Goal: Task Accomplishment & Management: Complete application form

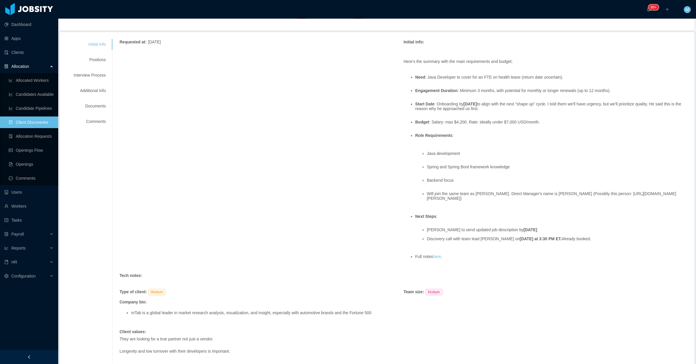
scroll to position [58, 0]
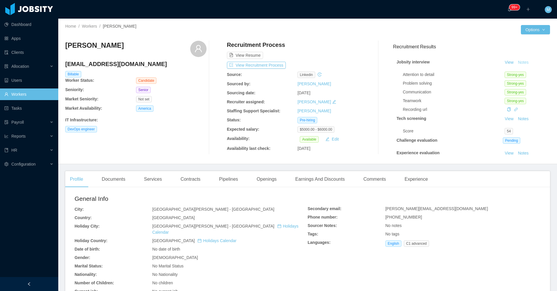
click at [518, 62] on button "Notes" at bounding box center [523, 62] width 15 height 7
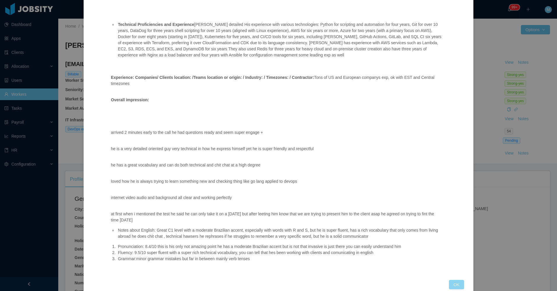
drag, startPoint x: 455, startPoint y: 275, endPoint x: 447, endPoint y: 271, distance: 9.3
click at [454, 280] on button "OK" at bounding box center [456, 284] width 15 height 9
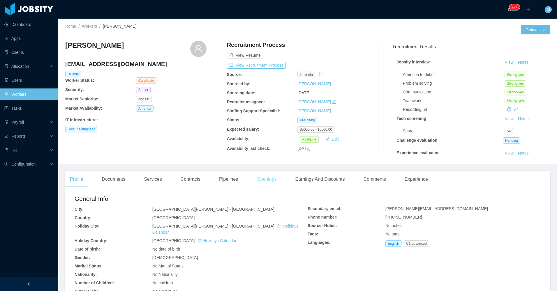
click at [257, 182] on div "Openings" at bounding box center [266, 179] width 29 height 16
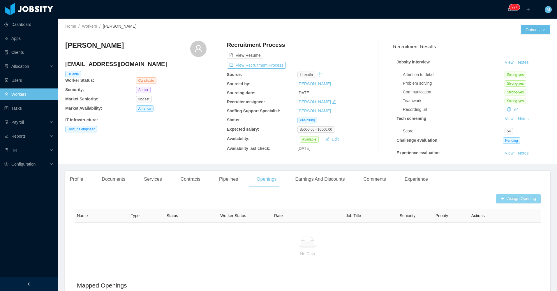
click at [504, 202] on button "Assign Opening" at bounding box center [518, 198] width 45 height 9
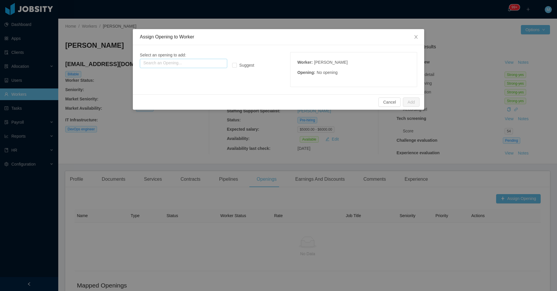
click at [203, 65] on input "text" at bounding box center [183, 63] width 87 height 9
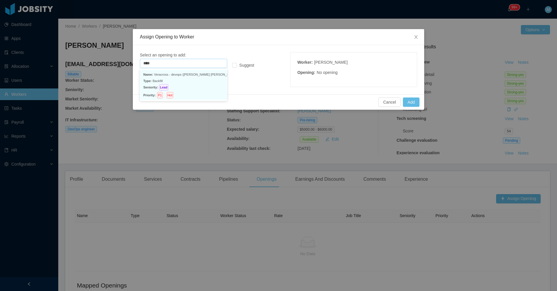
drag, startPoint x: 183, startPoint y: 77, endPoint x: 210, endPoint y: 76, distance: 26.8
click at [183, 77] on p "Name: Veracross - devops (fabricio de andrade araujo's backfill)" at bounding box center [183, 74] width 80 height 6
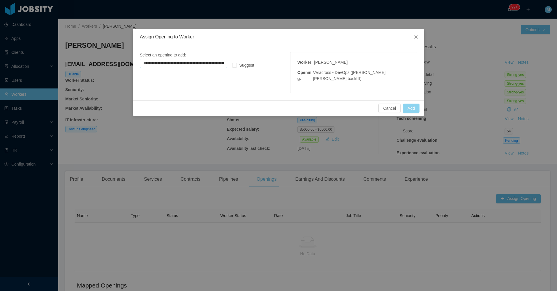
type input "**********"
click at [415, 108] on button "Add" at bounding box center [411, 108] width 17 height 9
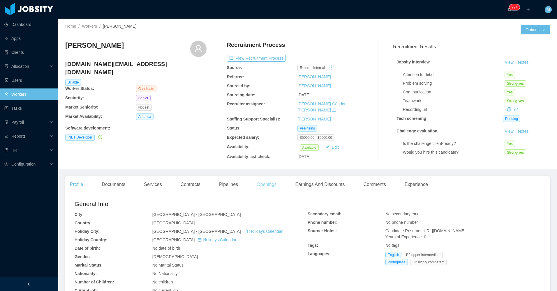
click at [262, 182] on div "Openings" at bounding box center [266, 185] width 29 height 16
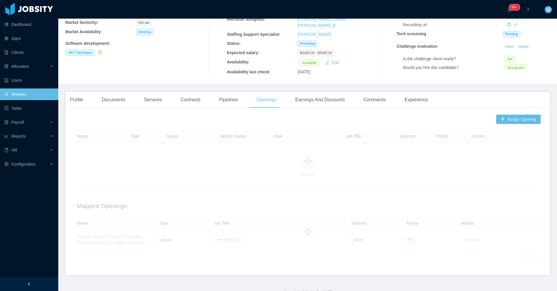
scroll to position [89, 0]
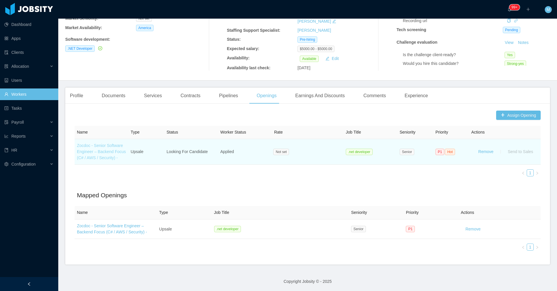
click at [115, 147] on link "Zocdoc - Senior Software Engineer – Backend Focus (C# / AWS / Security) -" at bounding box center [101, 151] width 49 height 17
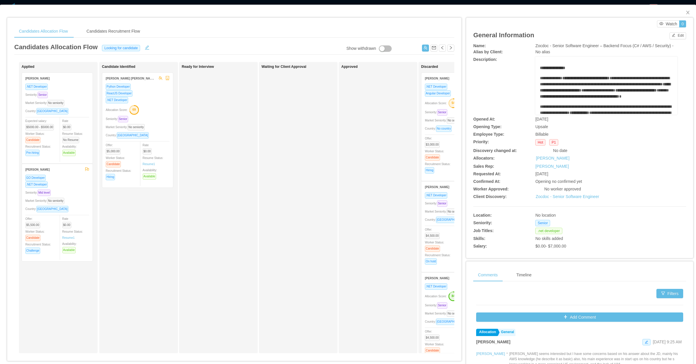
drag, startPoint x: 542, startPoint y: 0, endPoint x: 198, endPoint y: 253, distance: 426.9
click at [198, 253] on div "Ready for Interview" at bounding box center [223, 208] width 82 height 286
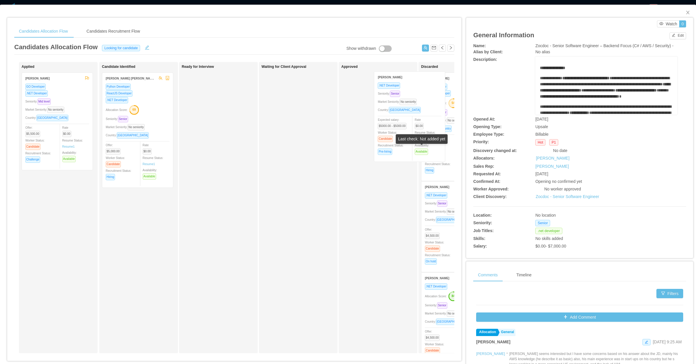
drag, startPoint x: 66, startPoint y: 145, endPoint x: 426, endPoint y: 144, distance: 360.0
click at [427, 144] on div "Last check: Not added yet" at bounding box center [422, 139] width 52 height 10
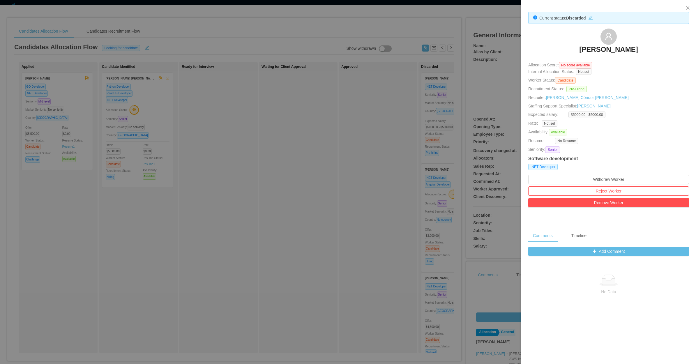
click at [287, 156] on div at bounding box center [348, 182] width 696 height 364
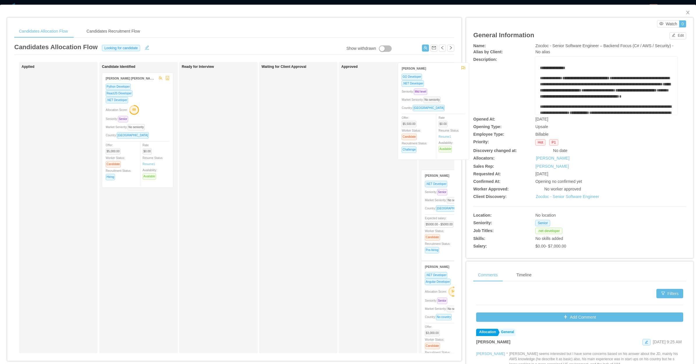
drag, startPoint x: 50, startPoint y: 136, endPoint x: 423, endPoint y: 126, distance: 373.0
click at [425, 126] on div "Applied Wilson Naut GO Developer .NET Developer Seniority: Mid level Market Sen…" at bounding box center [234, 210] width 440 height 296
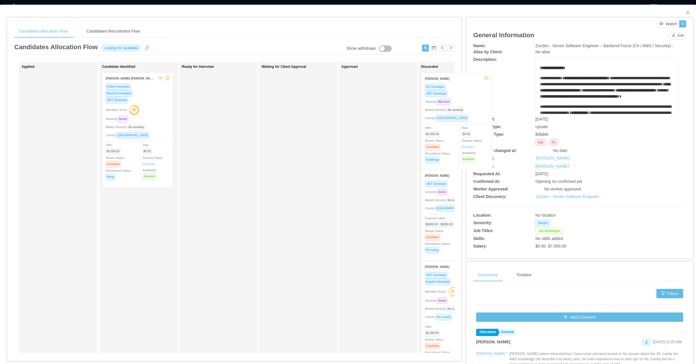
click at [366, 166] on div "Approved" at bounding box center [382, 208] width 82 height 286
click at [557, 8] on span "Close" at bounding box center [688, 13] width 16 height 16
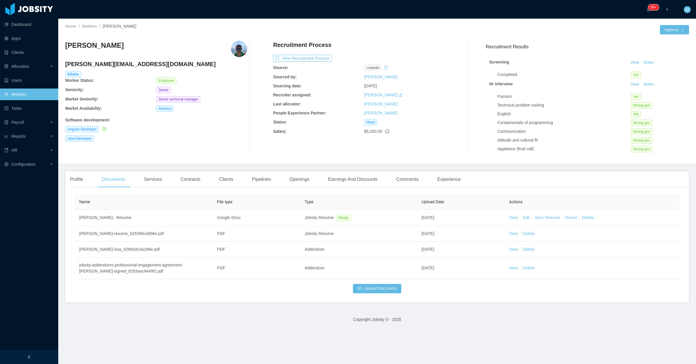
click at [224, 147] on div "Felipe Issa felipe.issa@jobsity.com Billable Worker Status: Employee Seniority:…" at bounding box center [156, 98] width 182 height 114
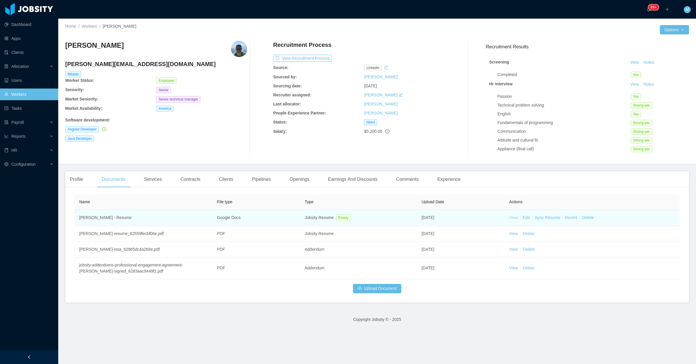
click at [513, 216] on link "View" at bounding box center [513, 217] width 9 height 5
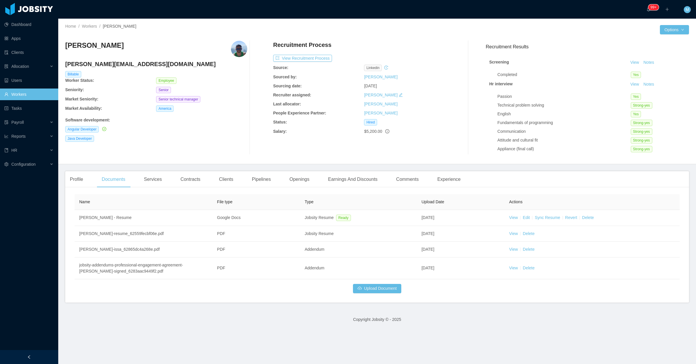
click at [211, 152] on div "Felipe Issa felipe.issa@jobsity.com Billable Worker Status: Employee Seniority:…" at bounding box center [156, 98] width 182 height 114
click at [81, 182] on div "Profile" at bounding box center [76, 179] width 22 height 16
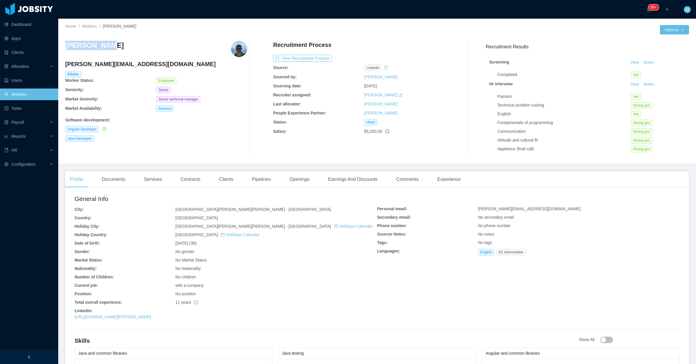
drag, startPoint x: 103, startPoint y: 49, endPoint x: 64, endPoint y: 47, distance: 39.1
click at [64, 47] on div "Home / Workers / Felipe Issa / Options Felipe Issa felipe.issa@jobsity.com Bill…" at bounding box center [377, 92] width 638 height 146
copy h3 "Felipe Issa"
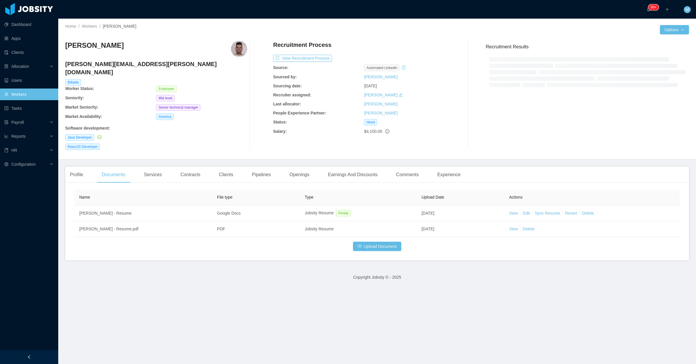
click at [195, 144] on div "ReactJS Developer" at bounding box center [156, 147] width 182 height 6
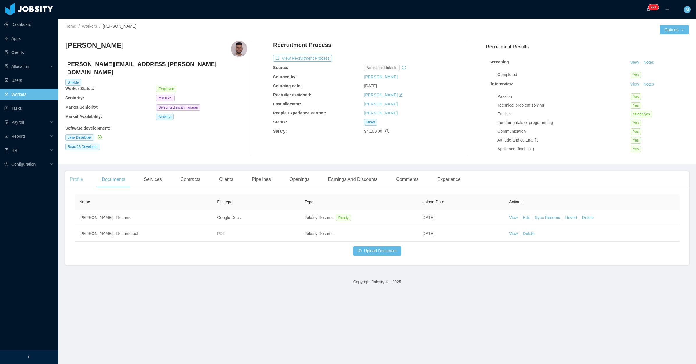
click at [74, 184] on div "Profile" at bounding box center [76, 179] width 22 height 16
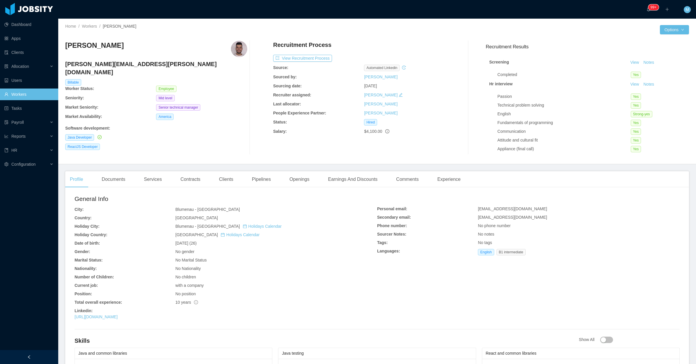
click at [171, 158] on div "Marcelo Wippel marcelo.wippel@jobsity.com Billable Worker Status: Employee Seni…" at bounding box center [377, 97] width 624 height 123
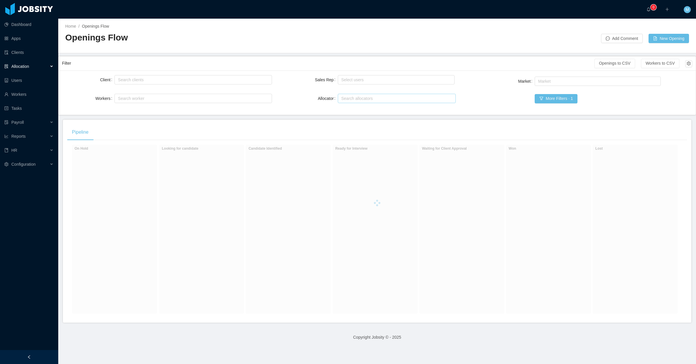
click at [372, 98] on div "Search allocators" at bounding box center [395, 99] width 109 height 6
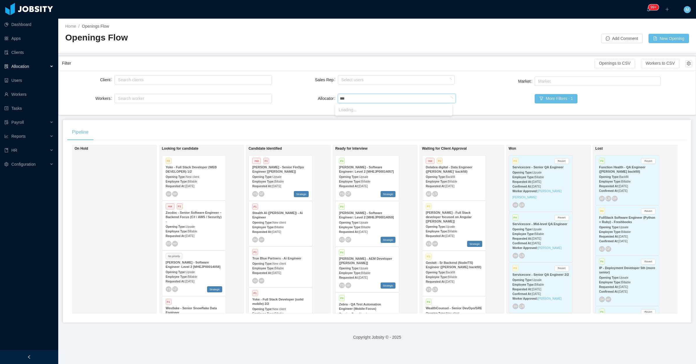
type input "****"
drag, startPoint x: 348, startPoint y: 108, endPoint x: 280, endPoint y: 113, distance: 68.0
click at [345, 111] on li "[PERSON_NAME]" at bounding box center [393, 109] width 117 height 9
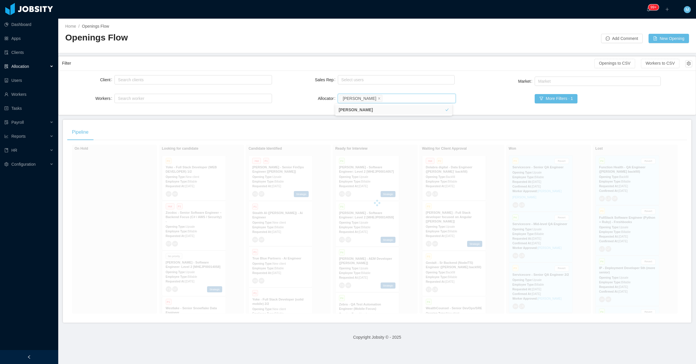
click at [280, 113] on div "Client Search clients Workers Search worker Sales Rep Select users Allocator Se…" at bounding box center [377, 92] width 637 height 44
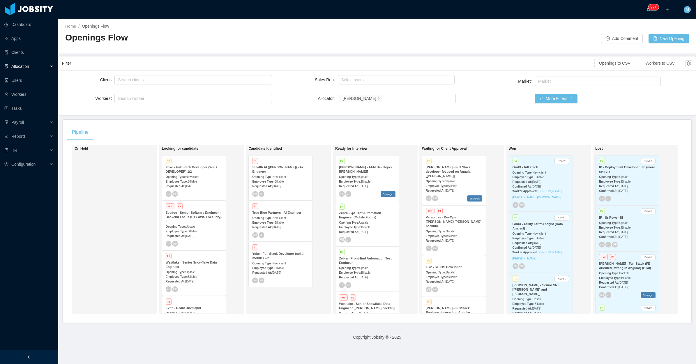
click at [84, 338] on footer "Copyright Jobsity © - 2025" at bounding box center [377, 337] width 638 height 20
drag, startPoint x: 53, startPoint y: 359, endPoint x: 76, endPoint y: 333, distance: 34.1
click at [53, 358] on div at bounding box center [29, 357] width 58 height 14
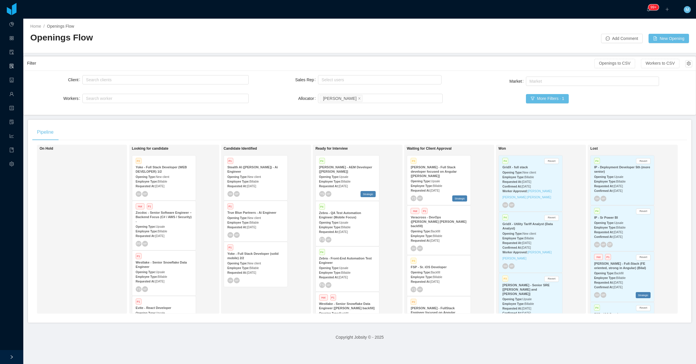
click at [261, 124] on div "Pipeline" at bounding box center [359, 132] width 655 height 16
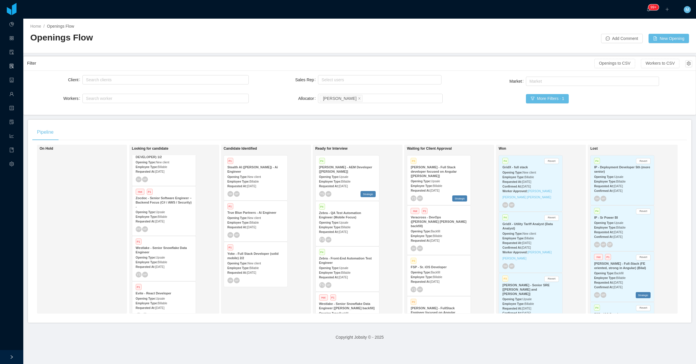
scroll to position [21, 0]
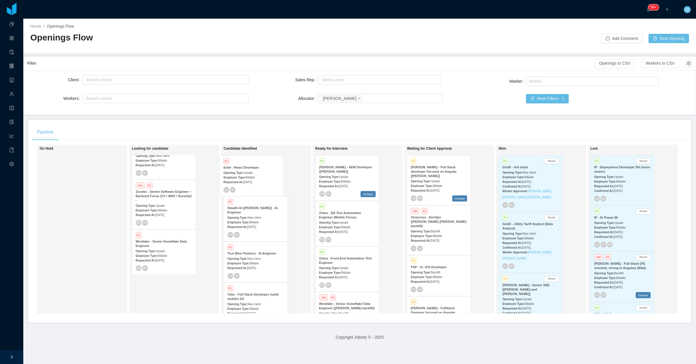
drag, startPoint x: 158, startPoint y: 299, endPoint x: 248, endPoint y: 183, distance: 146.9
click at [248, 183] on div "On Hold Looking for candidate P2 Yoke - Full Stack Developer (WEB DEVELOPER) 1/…" at bounding box center [359, 232] width 655 height 174
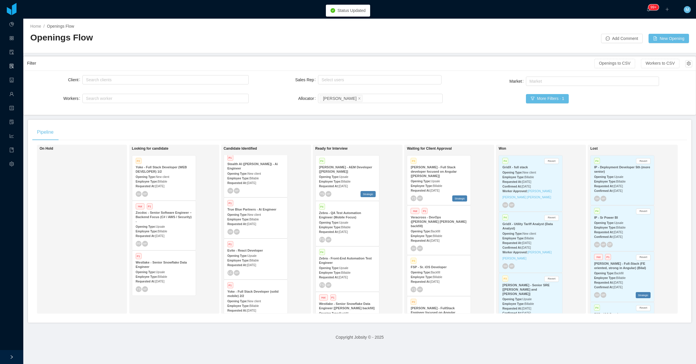
scroll to position [0, 0]
click at [264, 176] on div "Employee Type: Billable" at bounding box center [255, 177] width 57 height 6
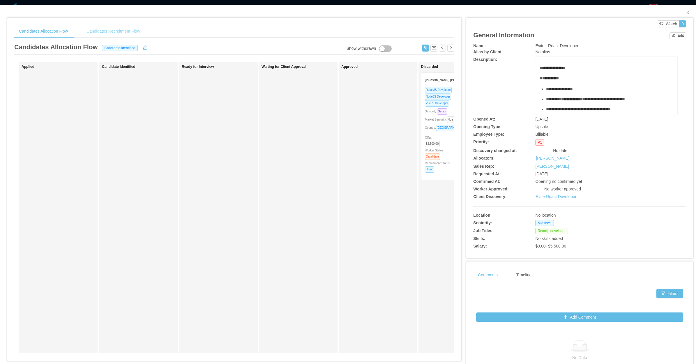
click at [123, 29] on div "Candidates Recruitment Flow" at bounding box center [113, 31] width 63 height 13
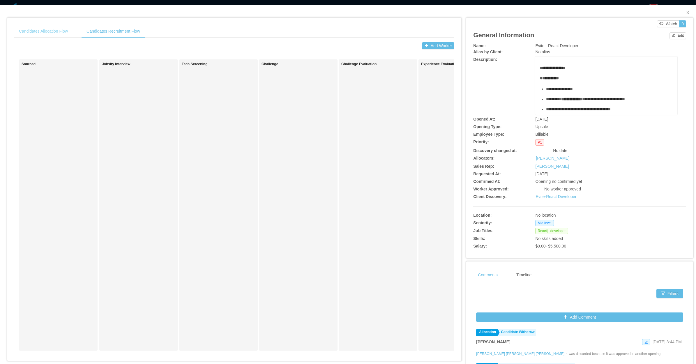
click at [50, 31] on div "Candidates Allocation Flow" at bounding box center [43, 31] width 58 height 13
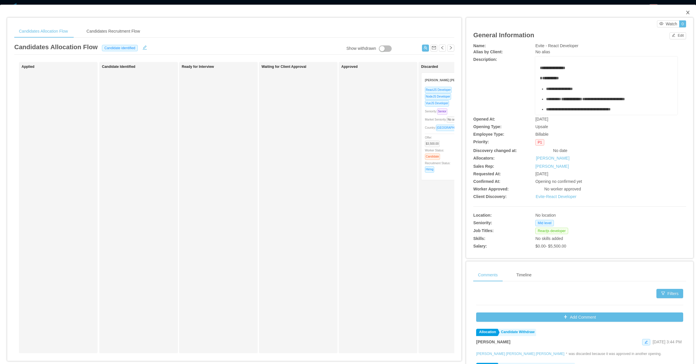
click at [686, 13] on icon "icon: close" at bounding box center [688, 12] width 5 height 5
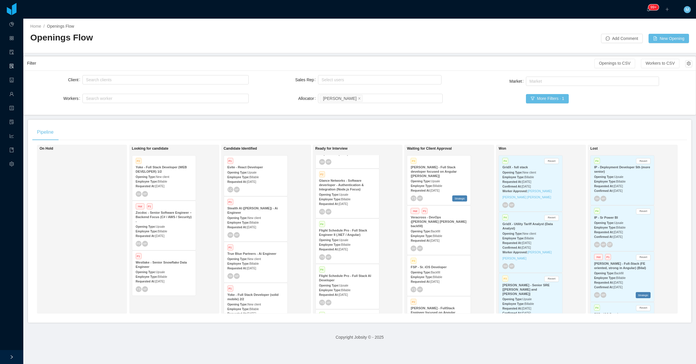
scroll to position [297, 0]
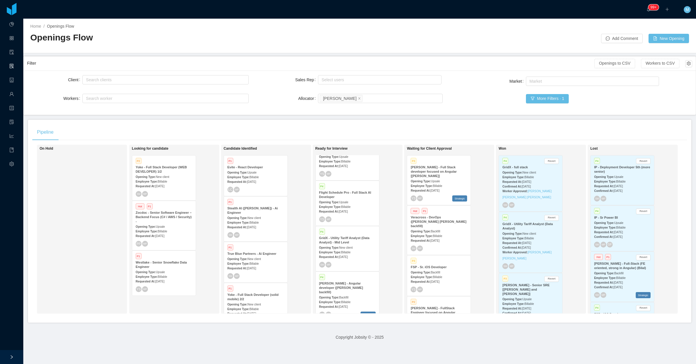
click at [437, 189] on span "[DATE]" at bounding box center [435, 190] width 9 height 3
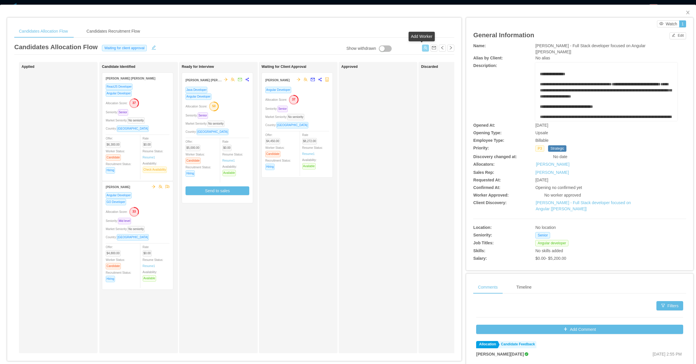
click at [422, 50] on button "button" at bounding box center [425, 48] width 7 height 7
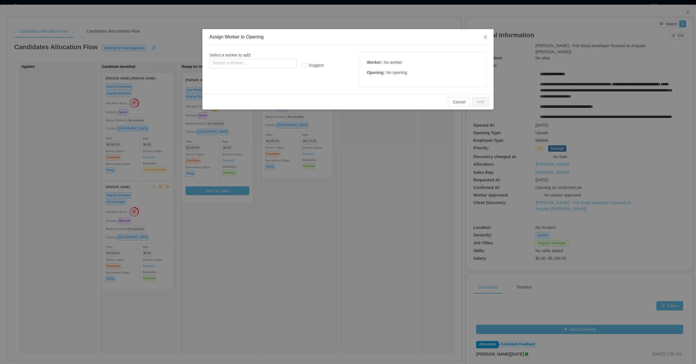
click at [265, 57] on div "Select a worker to add: Search a Worker..." at bounding box center [267, 60] width 116 height 16
click at [262, 67] on input "text" at bounding box center [252, 63] width 87 height 9
paste input "**********"
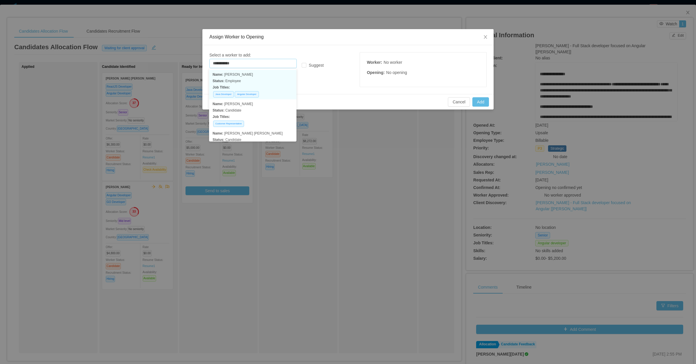
click at [257, 79] on p "Status: Employee" at bounding box center [253, 81] width 80 height 6
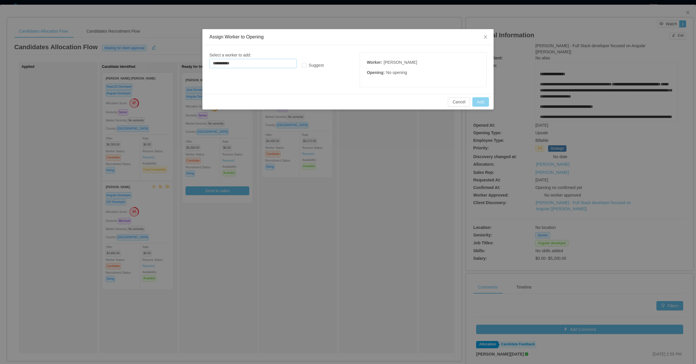
type input "**********"
drag, startPoint x: 488, startPoint y: 101, endPoint x: 484, endPoint y: 101, distance: 4.7
click at [488, 101] on button "Add" at bounding box center [480, 101] width 17 height 9
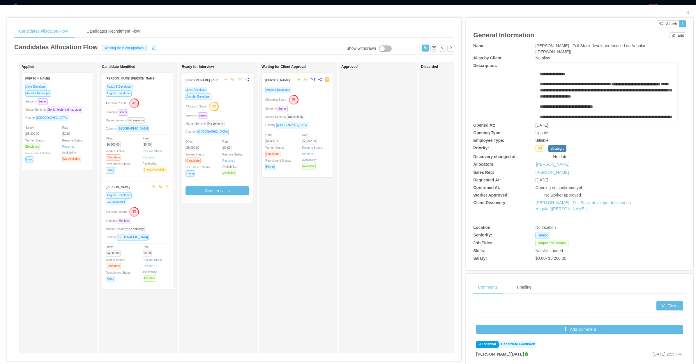
drag, startPoint x: 210, startPoint y: 239, endPoint x: 214, endPoint y: 237, distance: 4.7
click at [210, 239] on div "Ready for Interview André Felipe Costa Bento Java Developer Angular Developer A…" at bounding box center [223, 208] width 82 height 286
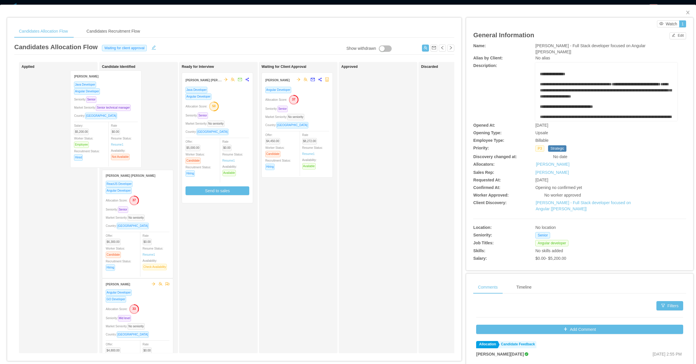
drag, startPoint x: 68, startPoint y: 114, endPoint x: 121, endPoint y: 112, distance: 53.1
click at [119, 112] on div "Applied Felipe Issa Java Developer Angular Developer Seniority: Senior Market S…" at bounding box center [234, 210] width 440 height 296
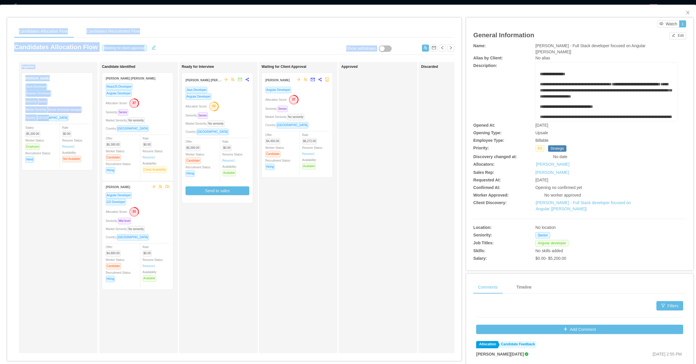
drag, startPoint x: 15, startPoint y: 114, endPoint x: 54, endPoint y: 114, distance: 39.0
click at [54, 114] on div "Candidates Allocation Flow Candidates Recruitment Flow Candidates Allocation Fl…" at bounding box center [348, 223] width 696 height 436
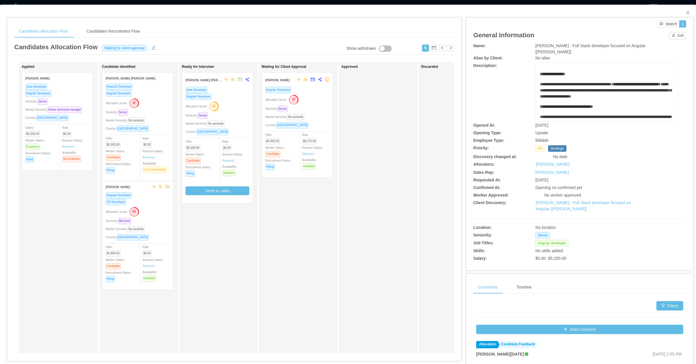
drag, startPoint x: 54, startPoint y: 114, endPoint x: 46, endPoint y: 209, distance: 95.3
click at [47, 211] on div "Applied Felipe Issa Java Developer Angular Developer Seniority: Senior Market S…" at bounding box center [63, 208] width 82 height 286
click at [159, 110] on div "Seniority: Senior" at bounding box center [138, 112] width 64 height 7
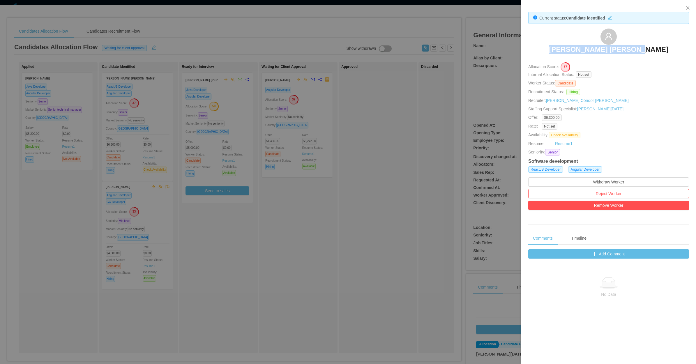
drag, startPoint x: 558, startPoint y: 51, endPoint x: 644, endPoint y: 53, distance: 86.0
click at [644, 53] on div "João Vitor Scheuermann" at bounding box center [608, 43] width 161 height 29
copy h3 "João Vitor Scheuermann"
drag, startPoint x: 408, startPoint y: 137, endPoint x: 349, endPoint y: 155, distance: 61.7
click at [401, 141] on div at bounding box center [348, 182] width 696 height 364
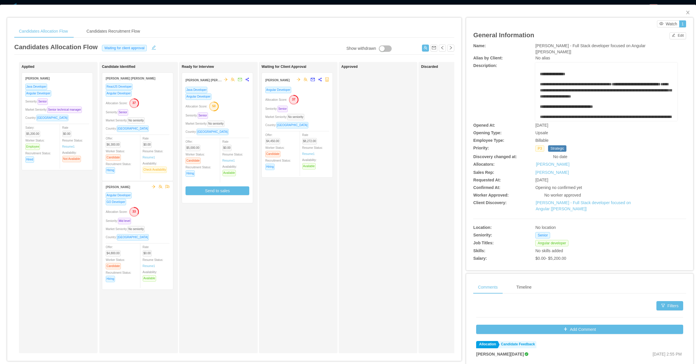
click at [158, 215] on div "Allocation Score: 33" at bounding box center [138, 211] width 64 height 9
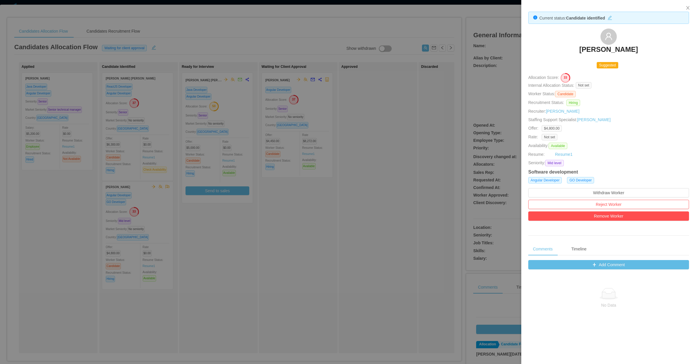
click at [350, 210] on div at bounding box center [348, 182] width 696 height 364
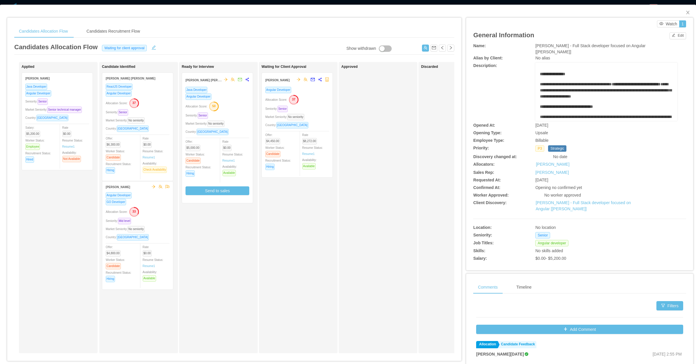
click at [84, 96] on div "Angular Developer" at bounding box center [57, 93] width 64 height 7
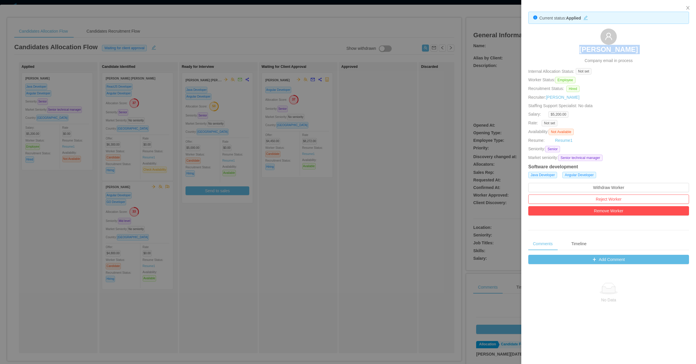
drag, startPoint x: 572, startPoint y: 47, endPoint x: 588, endPoint y: 52, distance: 15.9
click at [588, 52] on div "Felipe Issa Company email in process" at bounding box center [608, 46] width 161 height 35
copy h3 "Felipe Issa"
drag, startPoint x: 588, startPoint y: 52, endPoint x: 374, endPoint y: 91, distance: 217.2
click at [348, 156] on div at bounding box center [348, 182] width 696 height 364
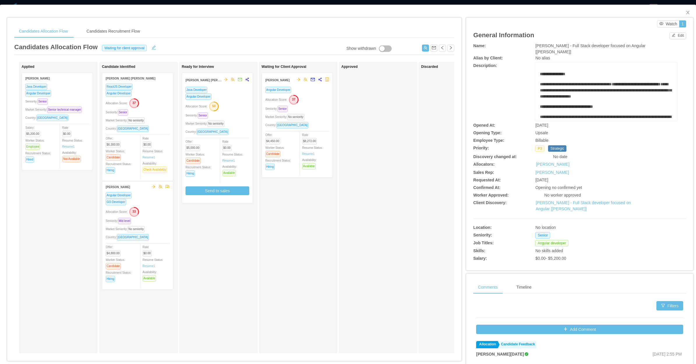
click at [267, 293] on div "Waiting for Client Approval Victor Hugo Angular Developer Allocation Score: 37 …" at bounding box center [303, 208] width 82 height 286
click at [685, 9] on span "Close" at bounding box center [688, 13] width 16 height 16
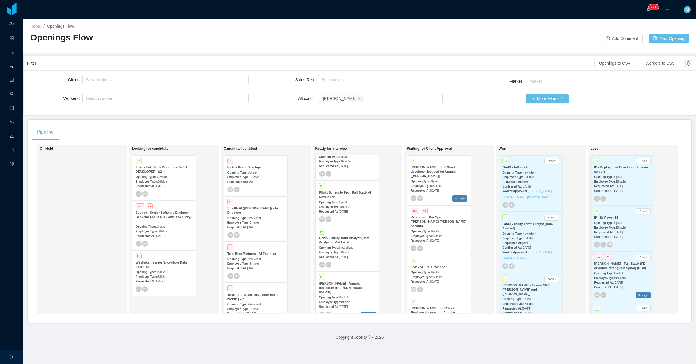
click at [63, 221] on div "On Hold" at bounding box center [81, 229] width 82 height 164
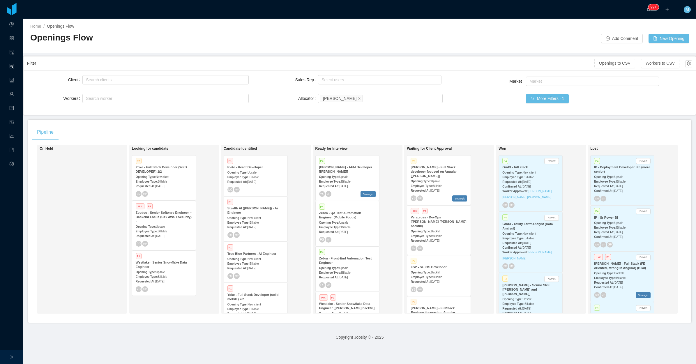
click at [440, 280] on span "[DATE]" at bounding box center [435, 281] width 9 height 3
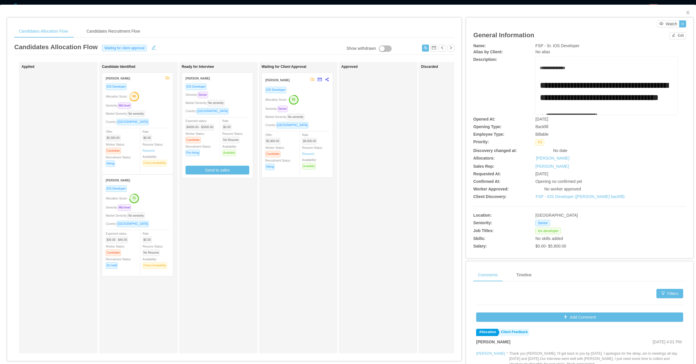
click at [229, 232] on div "Ready for Interview Thomas Pereira IOS Developer Seniority: Senior Market Senio…" at bounding box center [223, 208] width 82 height 286
click at [685, 11] on span "Close" at bounding box center [688, 13] width 16 height 16
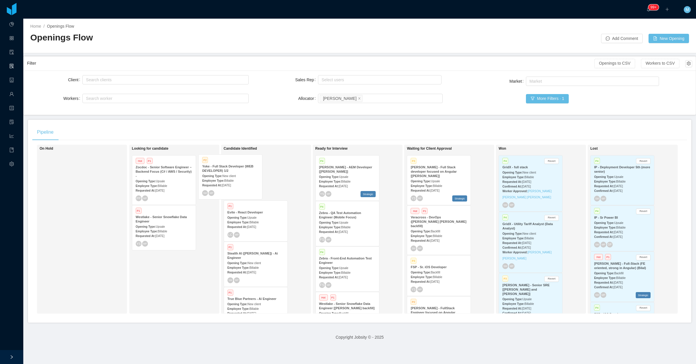
drag, startPoint x: 168, startPoint y: 162, endPoint x: 242, endPoint y: 161, distance: 74.0
click at [242, 161] on div "On Hold Looking for candidate P2 Yoke - Full Stack Developer (WEB DEVELOPER) 1/…" at bounding box center [359, 232] width 655 height 174
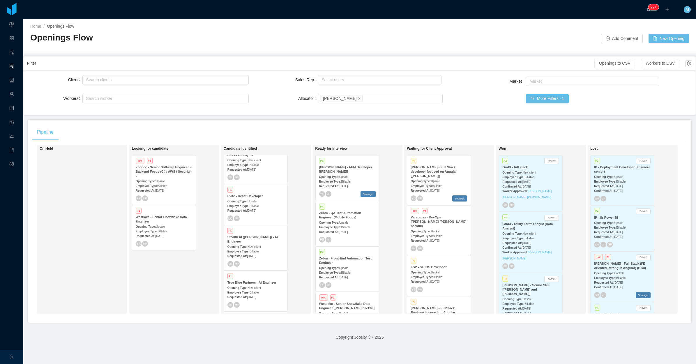
scroll to position [62, 0]
drag, startPoint x: 264, startPoint y: 297, endPoint x: 246, endPoint y: 292, distance: 19.5
click at [245, 292] on div "Candidate Identified P2 Yoke - Full Stack Developer (WEB DEVELOPER) 1/2 Opening…" at bounding box center [265, 199] width 82 height 226
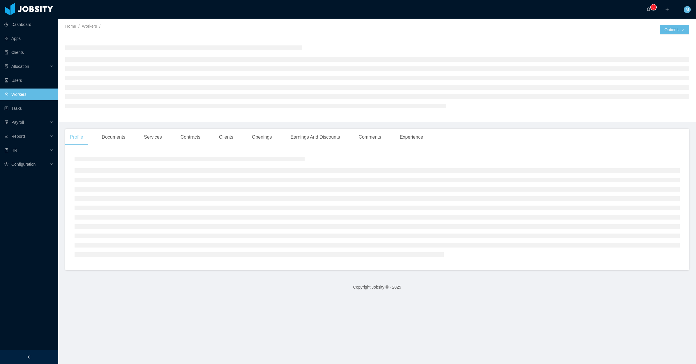
click at [77, 140] on div "Profile" at bounding box center [76, 137] width 22 height 16
click at [107, 135] on div "Documents" at bounding box center [113, 137] width 33 height 16
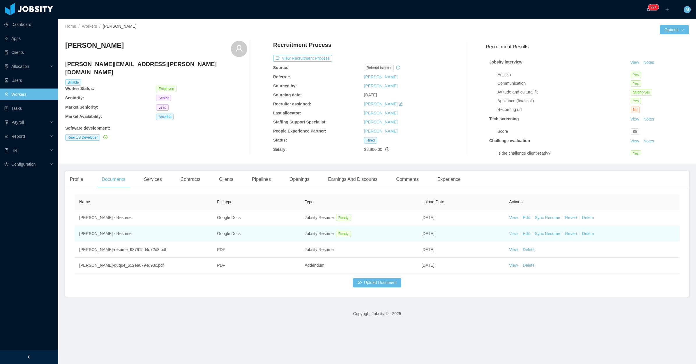
click at [510, 233] on link "View" at bounding box center [513, 233] width 9 height 5
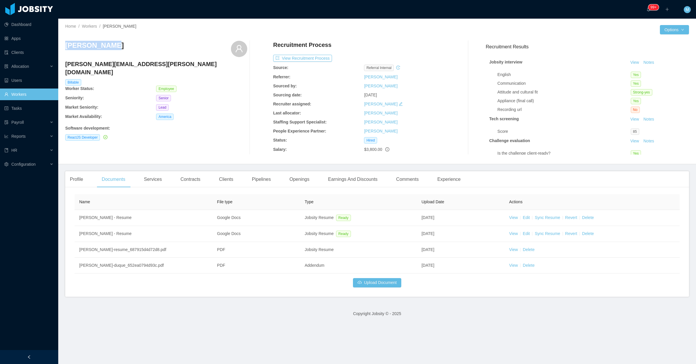
drag, startPoint x: 108, startPoint y: 50, endPoint x: 65, endPoint y: 48, distance: 43.7
click at [65, 48] on div "Home / Workers / [PERSON_NAME] / Options [PERSON_NAME] [PERSON_NAME][EMAIL_ADDR…" at bounding box center [377, 92] width 638 height 146
copy h3 "[PERSON_NAME]"
click at [294, 177] on div "Openings" at bounding box center [299, 179] width 29 height 16
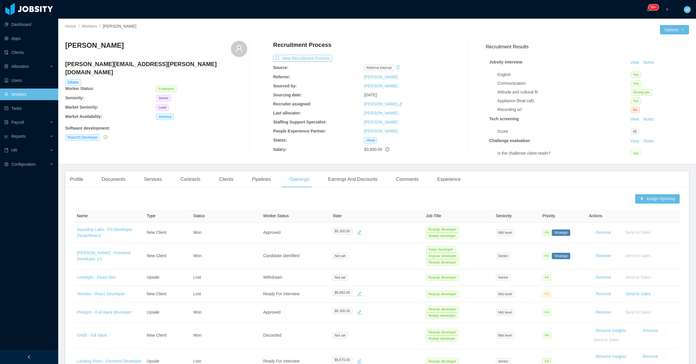
click at [644, 193] on div "Assign Opening Name Type Status Worker Status Rate Job Title Seniority Priority…" at bounding box center [377, 339] width 624 height 295
click at [637, 197] on button "Assign Opening" at bounding box center [657, 198] width 45 height 9
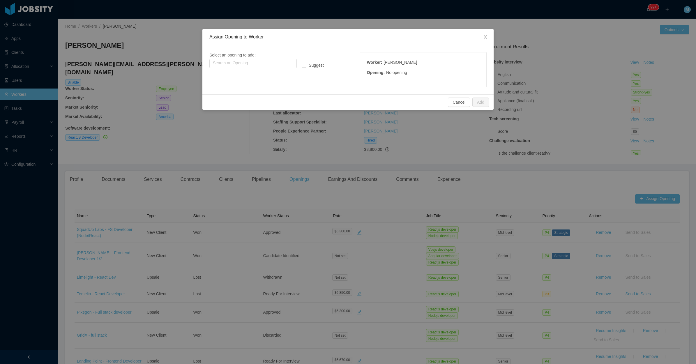
click at [244, 70] on div "Select an opening to add: Search an Opening... Suggest Worker : Freddy Duque Op…" at bounding box center [347, 69] width 277 height 35
click at [249, 62] on input "text" at bounding box center [252, 63] width 87 height 9
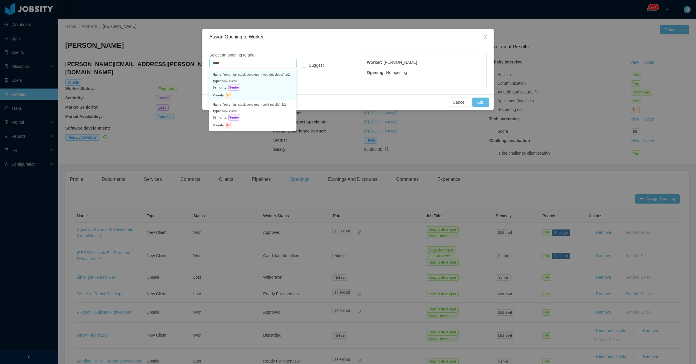
click at [270, 87] on p "Seniority: Senior" at bounding box center [253, 87] width 80 height 6
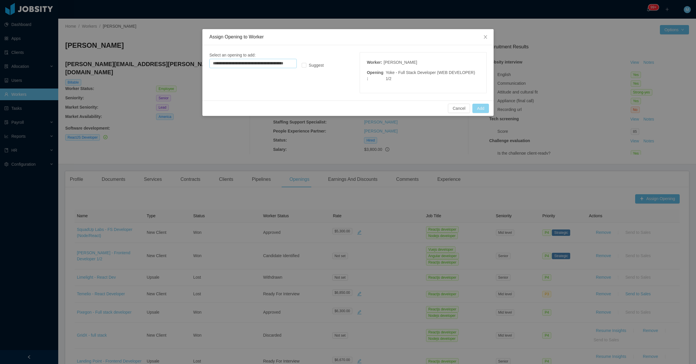
type input "**********"
click at [478, 104] on button "Add" at bounding box center [480, 108] width 17 height 9
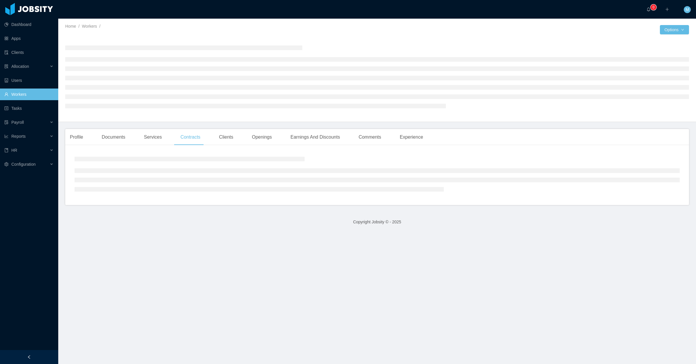
click at [44, 91] on link "Workers" at bounding box center [28, 95] width 49 height 12
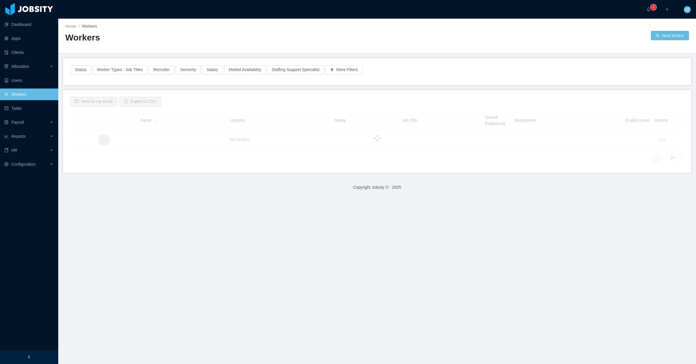
drag, startPoint x: 209, startPoint y: 29, endPoint x: 200, endPoint y: 34, distance: 10.2
click at [209, 29] on div "Home / Workers /" at bounding box center [221, 26] width 312 height 6
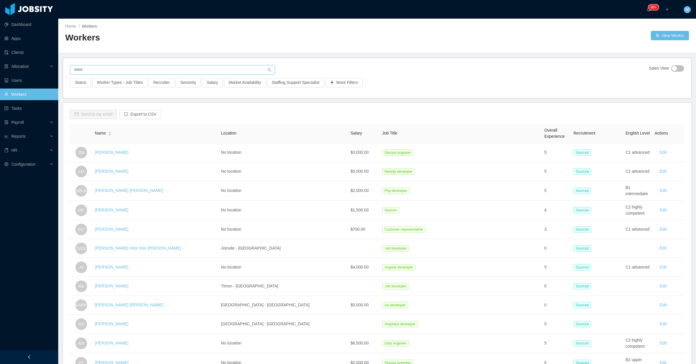
click at [110, 71] on input "text" at bounding box center [172, 69] width 205 height 9
paste input "**********"
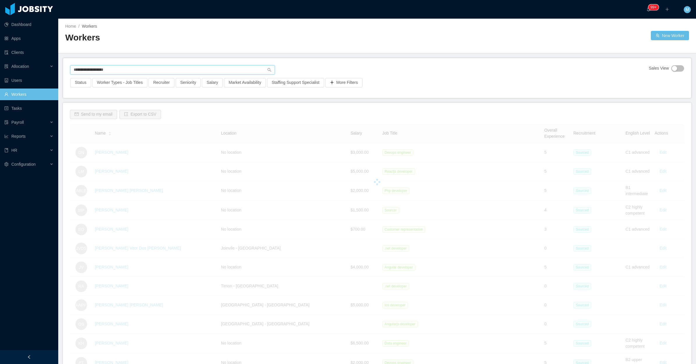
type input "**********"
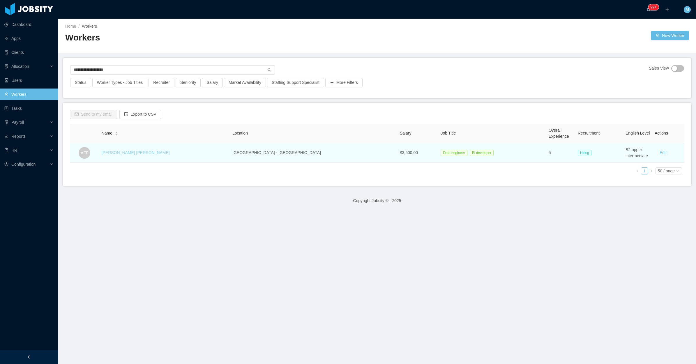
click at [134, 154] on link "[PERSON_NAME] [PERSON_NAME]" at bounding box center [136, 152] width 68 height 5
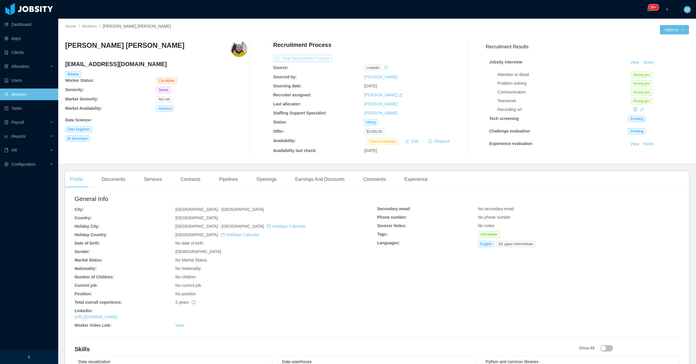
click at [321, 57] on button "View Recruitment Process" at bounding box center [302, 58] width 59 height 7
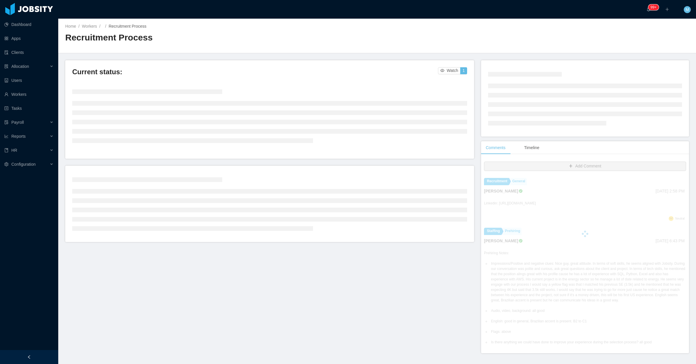
click at [52, 353] on div at bounding box center [29, 357] width 58 height 14
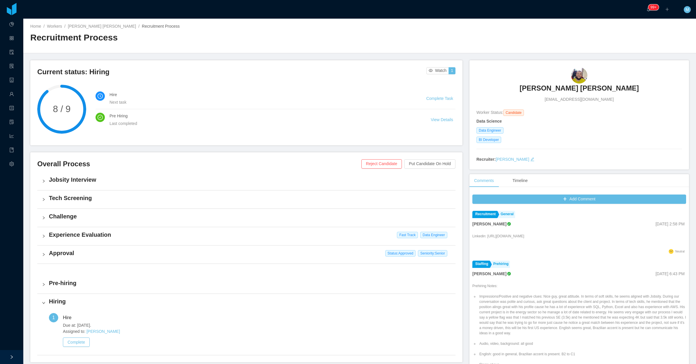
click at [428, 97] on link "Complete Task" at bounding box center [439, 98] width 27 height 5
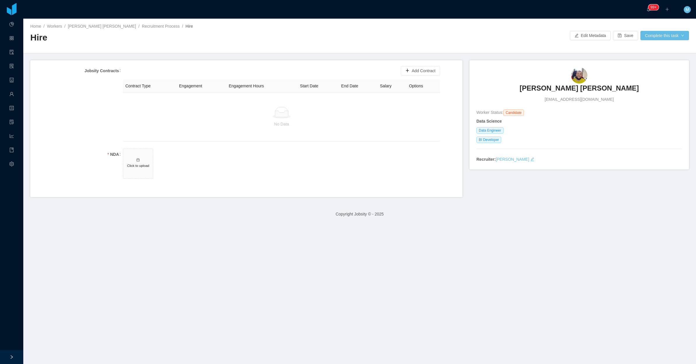
drag, startPoint x: 262, startPoint y: 173, endPoint x: 386, endPoint y: 104, distance: 141.8
click at [262, 173] on span "Click to upload" at bounding box center [281, 165] width 317 height 33
click at [410, 72] on button "Add Contract" at bounding box center [421, 70] width 40 height 9
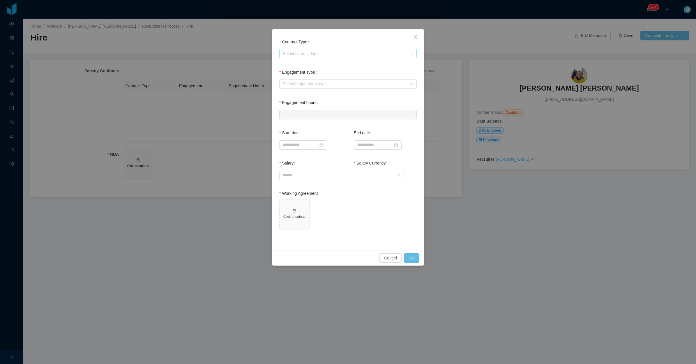
click at [321, 53] on div "Select contract type" at bounding box center [345, 54] width 124 height 6
click at [290, 86] on li "USA" at bounding box center [347, 83] width 137 height 9
click at [294, 83] on div "Select engagement type" at bounding box center [345, 84] width 124 height 6
click at [299, 95] on li "Full time" at bounding box center [347, 94] width 137 height 9
type input "*"
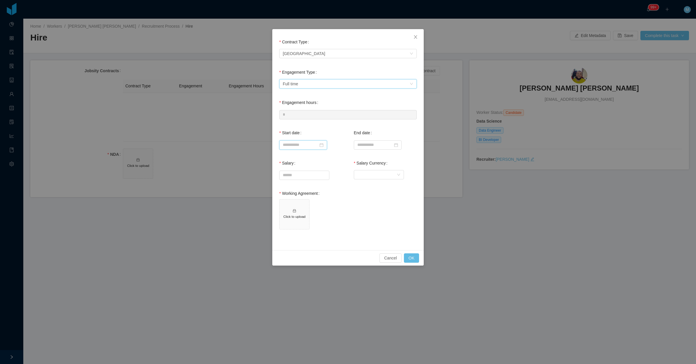
click at [295, 146] on input at bounding box center [303, 144] width 48 height 9
click at [298, 211] on div "25" at bounding box center [298, 210] width 7 height 7
type input "**********"
click at [371, 178] on div "Currency" at bounding box center [376, 174] width 39 height 9
click at [369, 184] on li "United States Dollar" at bounding box center [379, 185] width 50 height 9
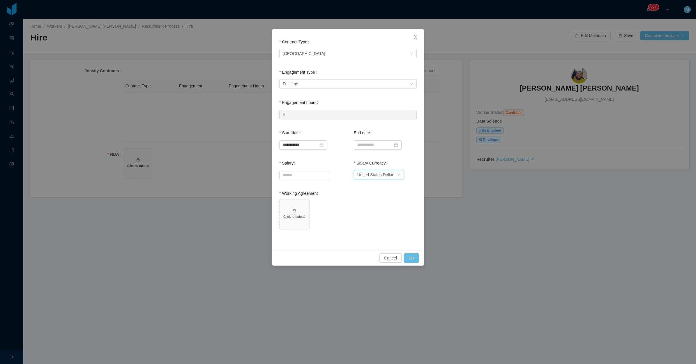
click at [290, 169] on div at bounding box center [313, 175] width 69 height 12
click at [290, 171] on div at bounding box center [304, 175] width 50 height 9
click at [295, 173] on input "Salary" at bounding box center [305, 175] width 50 height 9
type input "*******"
click at [293, 203] on span "Click to upload" at bounding box center [295, 215] width 30 height 30
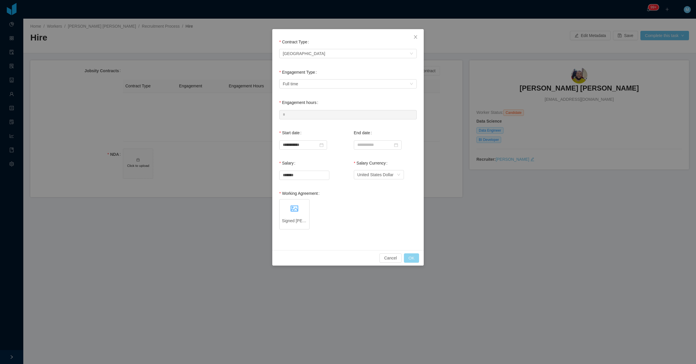
click at [413, 258] on button "OK" at bounding box center [411, 257] width 15 height 9
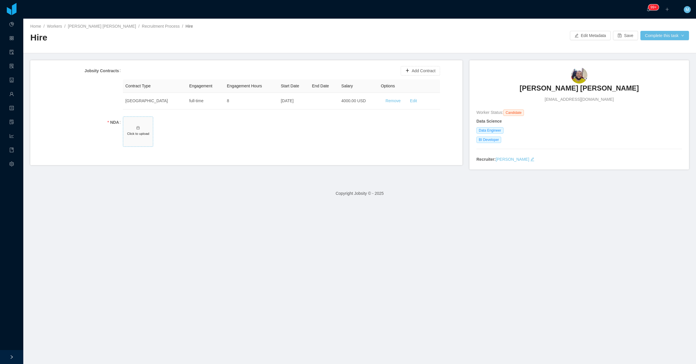
click at [148, 124] on span "Click to upload" at bounding box center [138, 132] width 30 height 30
click at [652, 34] on button "Complete this task" at bounding box center [665, 35] width 49 height 9
click at [656, 59] on button "Save and continue" at bounding box center [660, 60] width 50 height 9
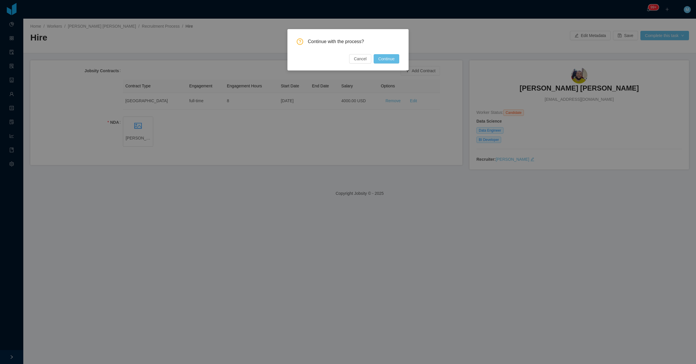
click at [385, 57] on button "Continue" at bounding box center [387, 58] width 26 height 9
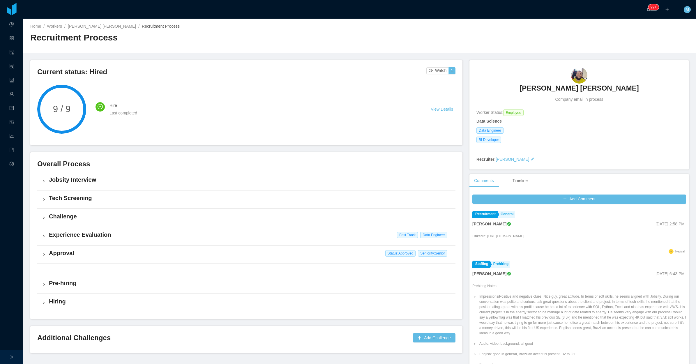
click at [89, 22] on div "Home / Workers / Andre Felippe Farias / Recruitment Process / Recruitment Proce…" at bounding box center [359, 36] width 673 height 35
click at [97, 26] on link "[PERSON_NAME] [PERSON_NAME]" at bounding box center [102, 26] width 68 height 5
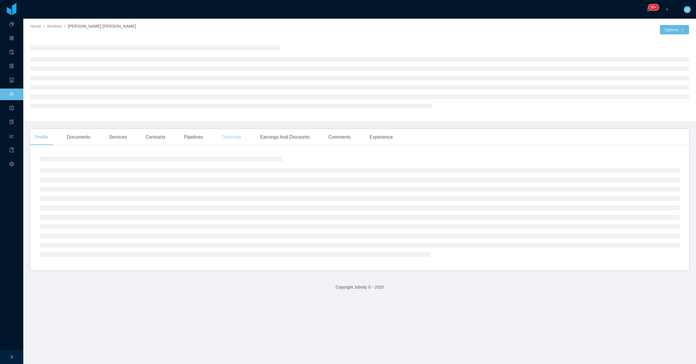
click at [229, 139] on div "Openings" at bounding box center [231, 137] width 29 height 16
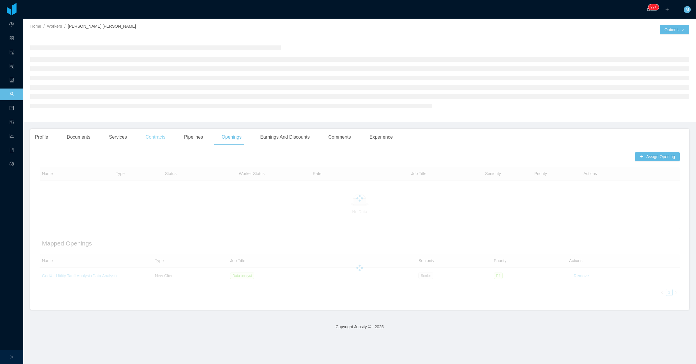
click at [149, 134] on div "Contracts" at bounding box center [155, 137] width 29 height 16
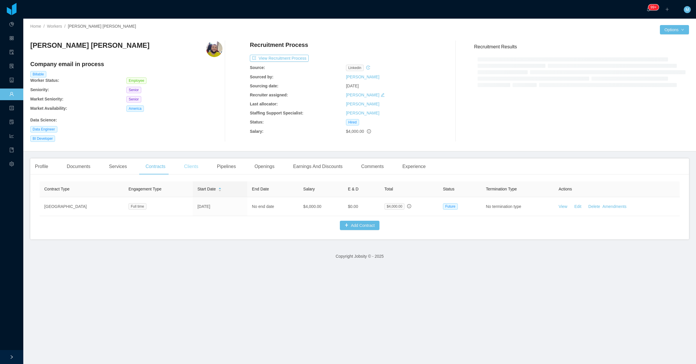
click at [191, 167] on div "Clients" at bounding box center [191, 166] width 24 height 16
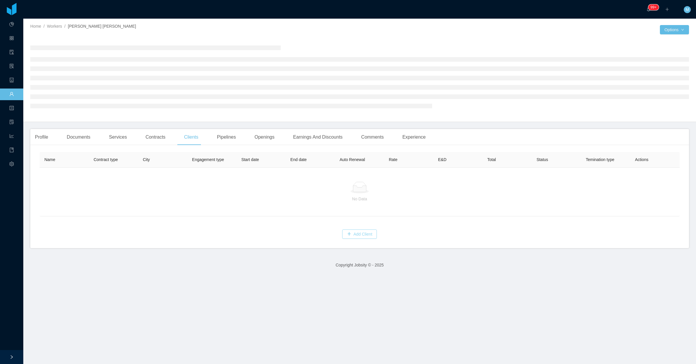
click at [353, 232] on button "Add Client" at bounding box center [360, 234] width 35 height 9
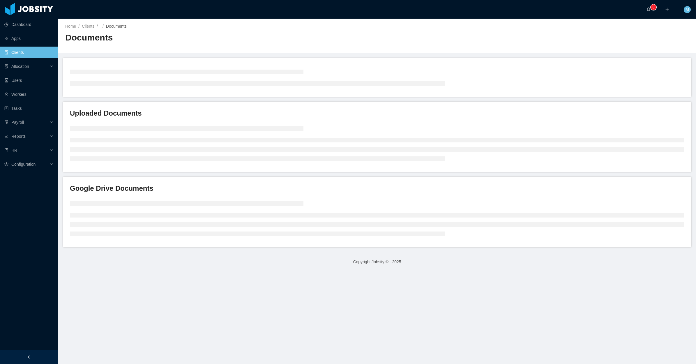
click at [34, 51] on link "Clients" at bounding box center [28, 53] width 49 height 12
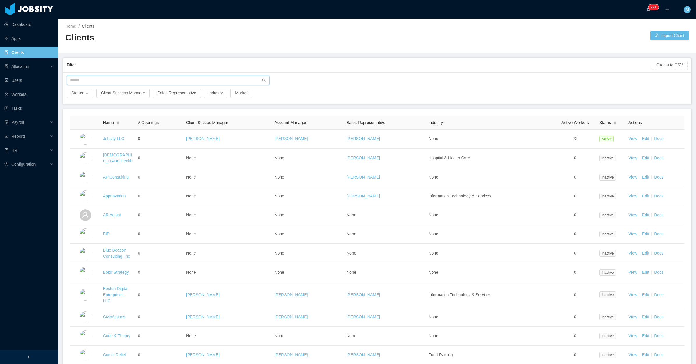
click at [95, 79] on input "text" at bounding box center [168, 80] width 203 height 9
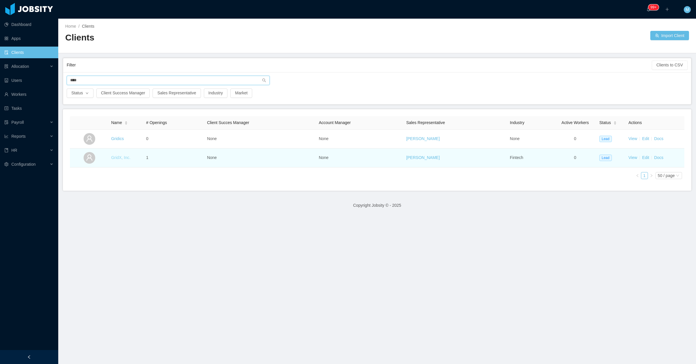
type input "****"
click at [118, 158] on link "GridX, Inc." at bounding box center [120, 157] width 19 height 5
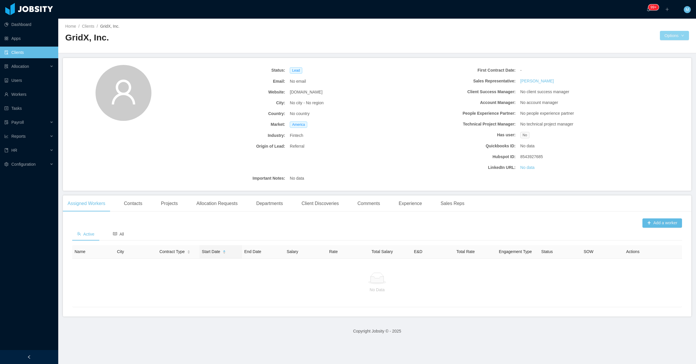
click at [675, 37] on button "Options" at bounding box center [674, 35] width 29 height 9
click at [672, 64] on button "Documents" at bounding box center [672, 60] width 30 height 9
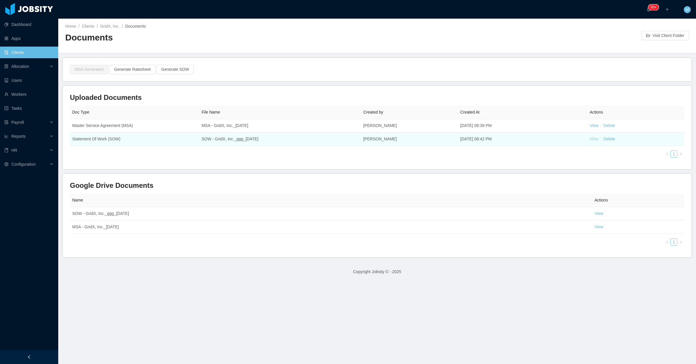
click at [590, 138] on link "View" at bounding box center [594, 139] width 9 height 5
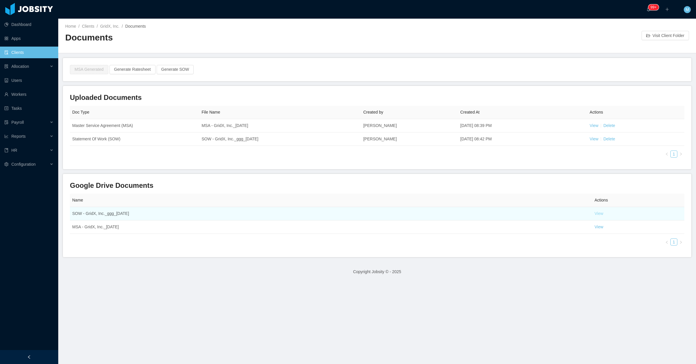
click at [597, 213] on link "View" at bounding box center [599, 213] width 9 height 5
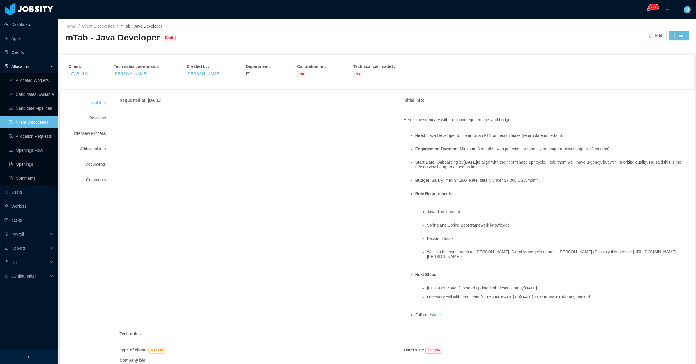
scroll to position [58, 0]
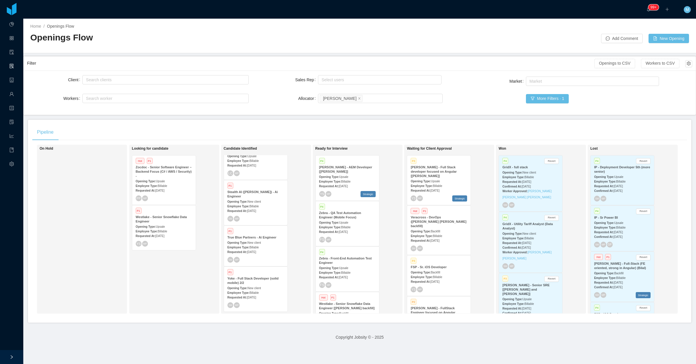
scroll to position [36, 0]
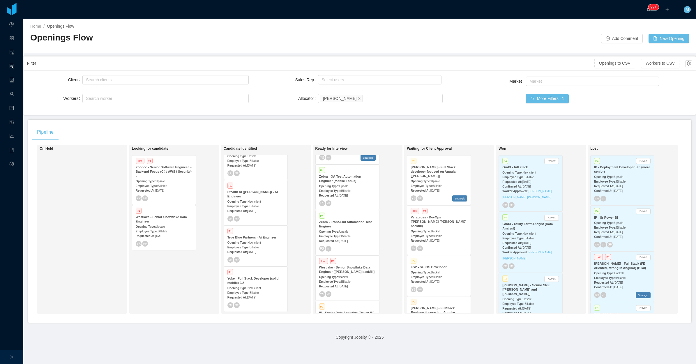
click at [347, 277] on div "Opening Type: Backfill" at bounding box center [347, 277] width 57 height 6
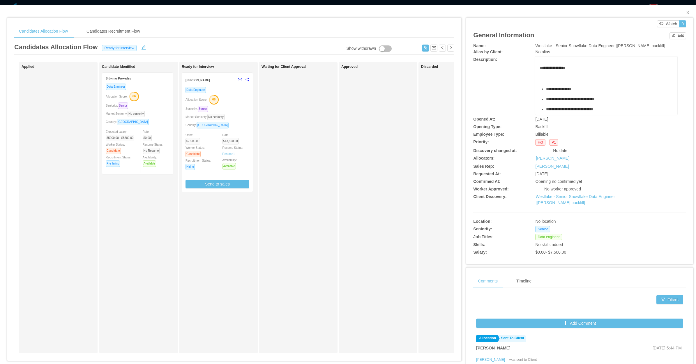
click at [305, 138] on div "Waiting for Client Approval" at bounding box center [303, 208] width 82 height 286
click at [422, 48] on button "button" at bounding box center [425, 48] width 7 height 7
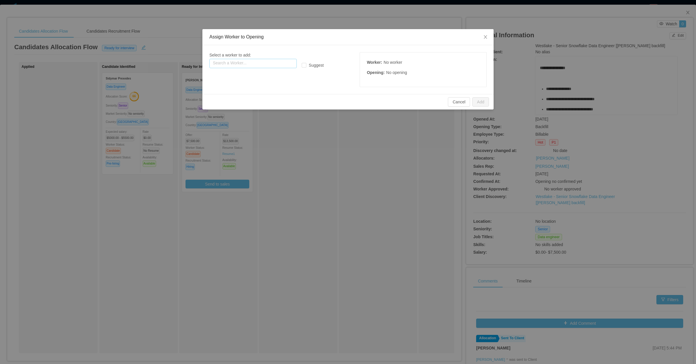
click at [254, 61] on input "text" at bounding box center [252, 63] width 87 height 9
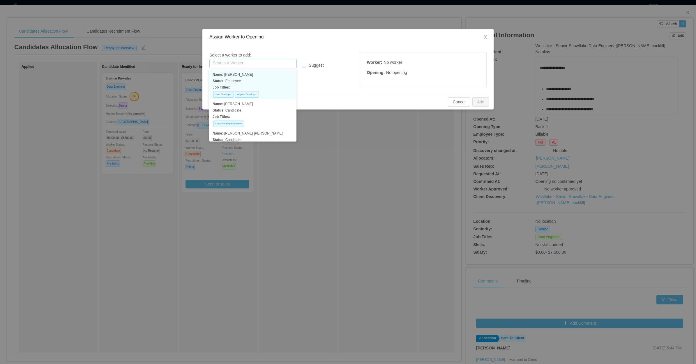
paste input "**********"
click at [267, 87] on p "Job Titles:" at bounding box center [253, 87] width 80 height 6
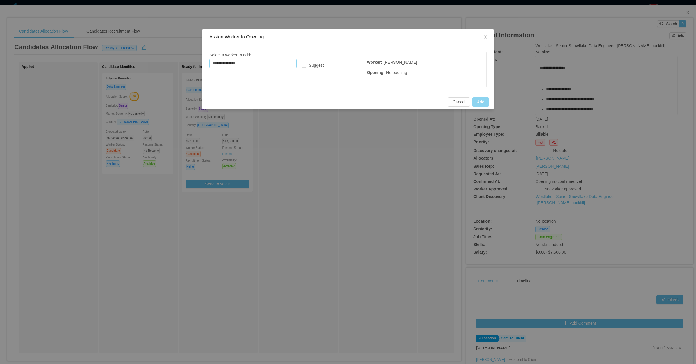
type input "**********"
click at [478, 101] on button "Add" at bounding box center [480, 101] width 17 height 9
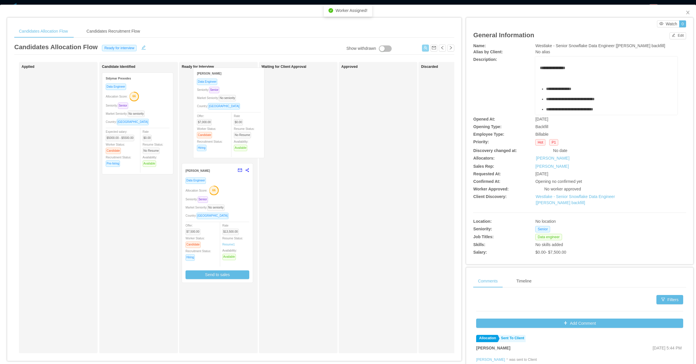
drag, startPoint x: 59, startPoint y: 140, endPoint x: 230, endPoint y: 135, distance: 171.6
click at [230, 135] on div "Applied Gustavo Almeida Data Engineer Seniority: Senior Market Seniority: No se…" at bounding box center [234, 210] width 440 height 296
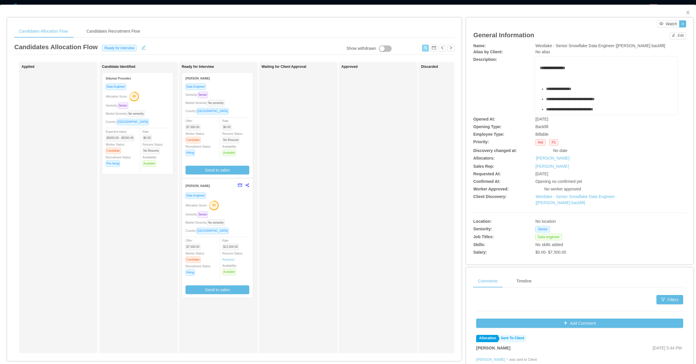
click at [244, 103] on div "Market Seniority: No seniority" at bounding box center [218, 103] width 64 height 7
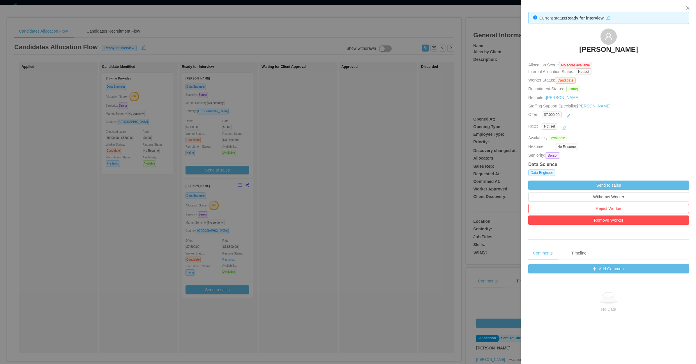
click at [389, 99] on div at bounding box center [348, 182] width 696 height 364
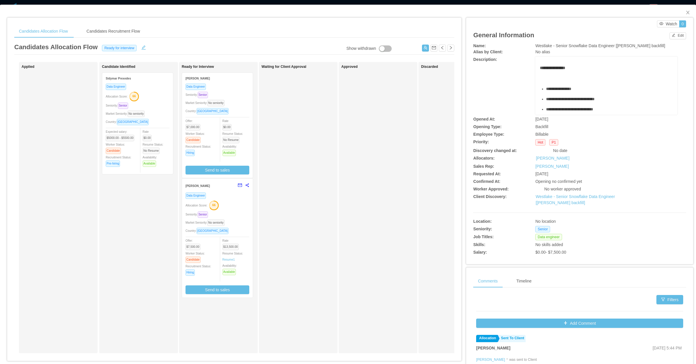
click at [345, 203] on div "Approved" at bounding box center [382, 208] width 82 height 286
click at [229, 166] on button "Send to sales" at bounding box center [218, 170] width 64 height 9
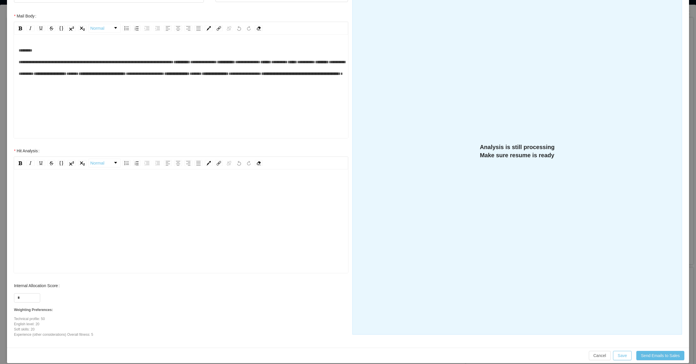
scroll to position [13, 0]
click at [110, 193] on div "rdw-editor" at bounding box center [181, 218] width 325 height 102
drag, startPoint x: 29, startPoint y: 297, endPoint x: 14, endPoint y: 298, distance: 15.4
click at [14, 298] on input "*" at bounding box center [27, 298] width 26 height 9
type input "***"
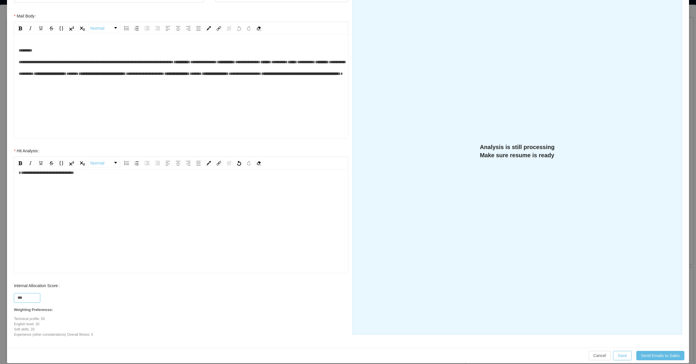
drag, startPoint x: 96, startPoint y: 210, endPoint x: 106, endPoint y: 216, distance: 11.3
click at [98, 210] on div "**********" at bounding box center [181, 218] width 325 height 102
click at [143, 232] on div "**********" at bounding box center [181, 218] width 325 height 102
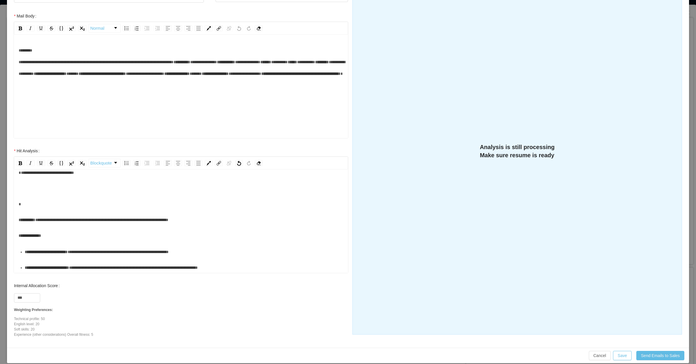
scroll to position [293, 0]
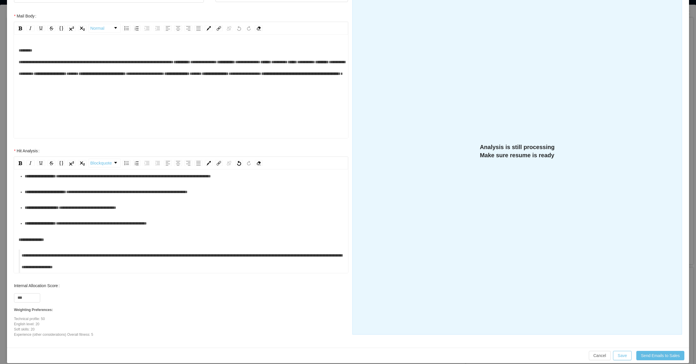
drag, startPoint x: 47, startPoint y: 230, endPoint x: 47, endPoint y: 225, distance: 4.7
click at [47, 229] on div "**********" at bounding box center [184, 224] width 319 height 12
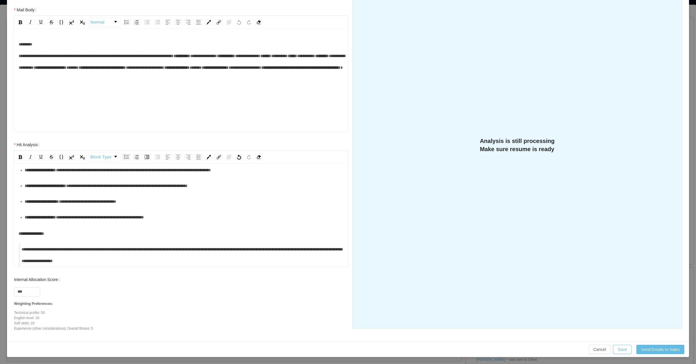
click at [52, 203] on div "**********" at bounding box center [184, 202] width 319 height 12
click at [50, 189] on div "**********" at bounding box center [184, 186] width 319 height 12
click at [50, 176] on div "**********" at bounding box center [184, 170] width 319 height 12
click at [56, 187] on ul "**********" at bounding box center [181, 140] width 325 height 165
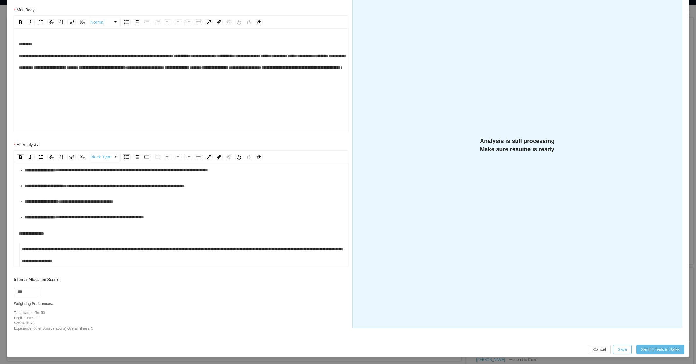
click at [59, 160] on div "**********" at bounding box center [187, 155] width 313 height 12
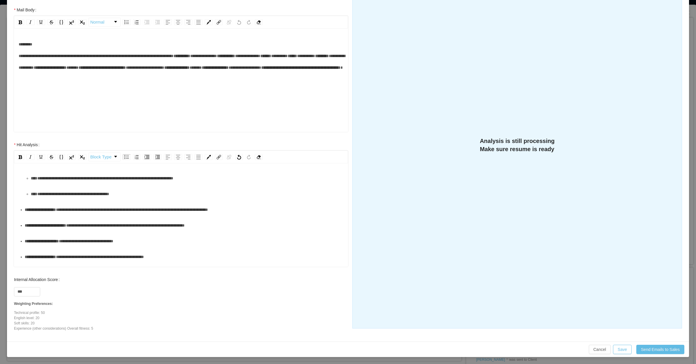
click at [46, 184] on div "**********" at bounding box center [187, 178] width 313 height 12
click at [47, 168] on div "**********" at bounding box center [184, 156] width 319 height 23
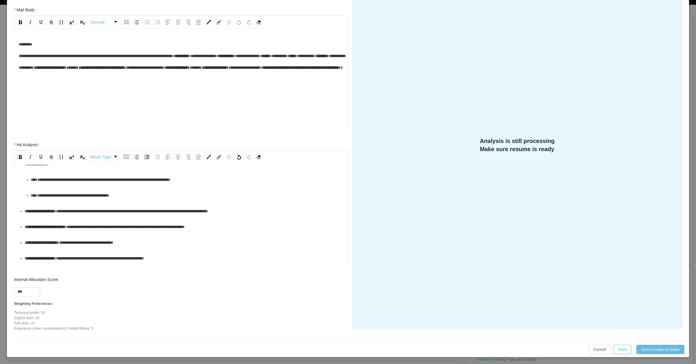
scroll to position [118, 0]
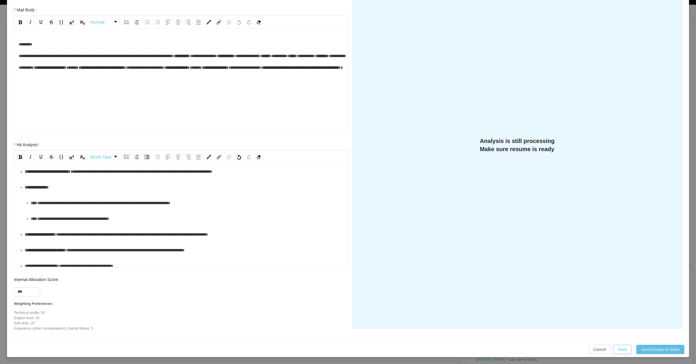
click at [47, 215] on ul "**********" at bounding box center [181, 210] width 325 height 153
click at [49, 177] on div "**********" at bounding box center [184, 172] width 319 height 12
click at [58, 162] on div "**********" at bounding box center [184, 156] width 319 height 12
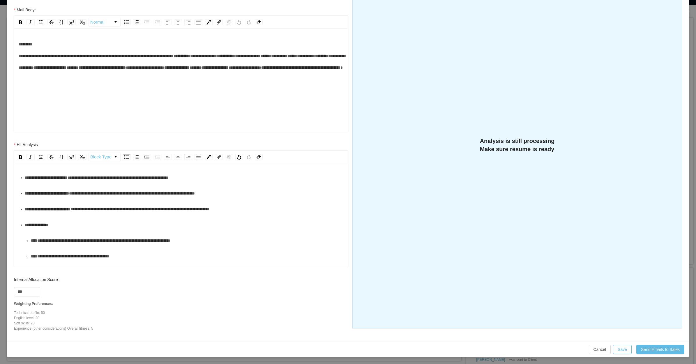
scroll to position [9, 0]
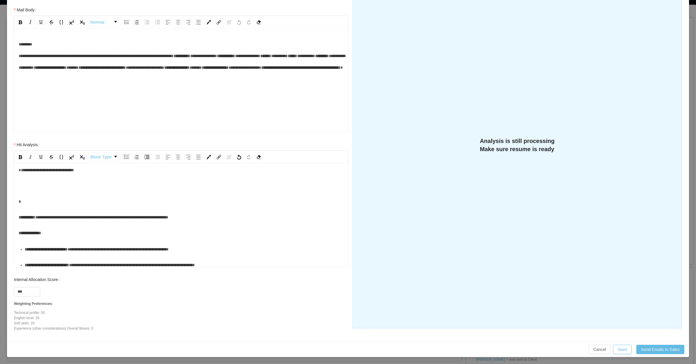
click at [34, 194] on div "**********" at bounding box center [181, 302] width 325 height 276
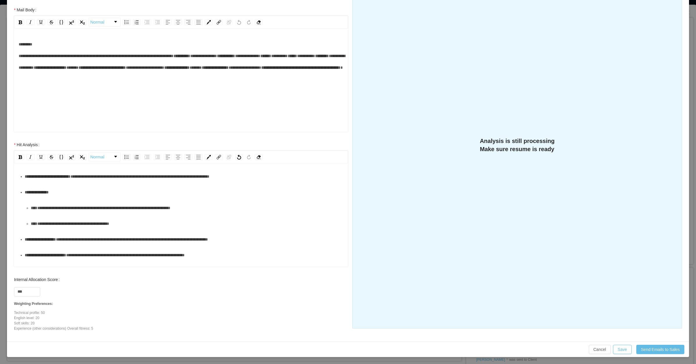
scroll to position [45, 0]
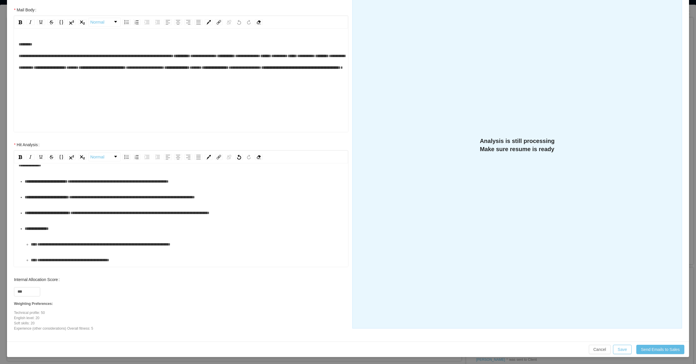
drag, startPoint x: 54, startPoint y: 187, endPoint x: 57, endPoint y: 184, distance: 4.1
click at [54, 187] on div "**********" at bounding box center [184, 182] width 319 height 12
click at [55, 187] on div "**********" at bounding box center [184, 182] width 319 height 12
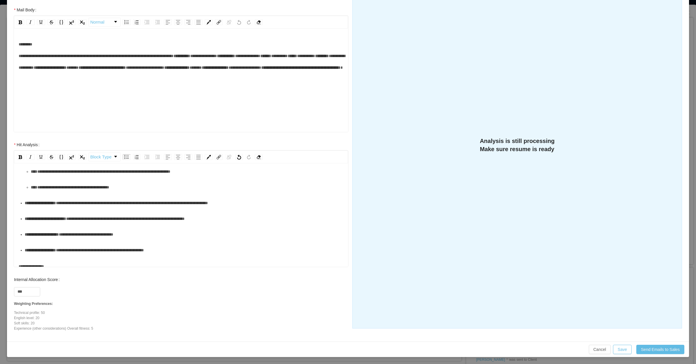
scroll to position [151, 0]
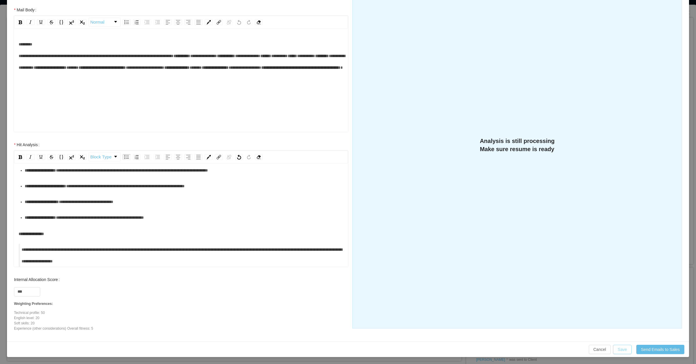
click at [615, 346] on button "Save" at bounding box center [622, 349] width 19 height 9
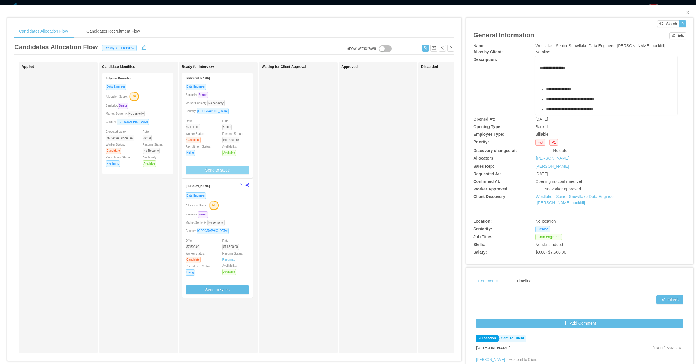
scroll to position [70, 0]
click at [399, 160] on div "Approved" at bounding box center [382, 208] width 82 height 286
click at [231, 171] on button "Send to sales" at bounding box center [218, 170] width 64 height 9
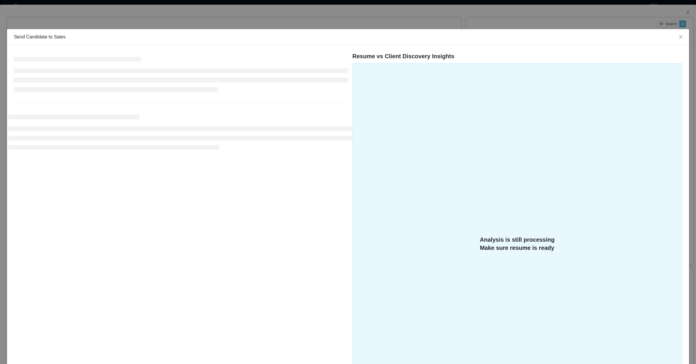
click at [310, 173] on div "Resume vs Client Discovery Insights Analysis is still processing Make sure resu…" at bounding box center [348, 239] width 668 height 375
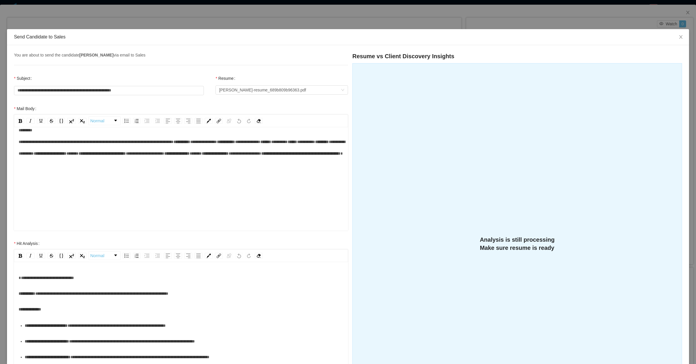
scroll to position [58, 0]
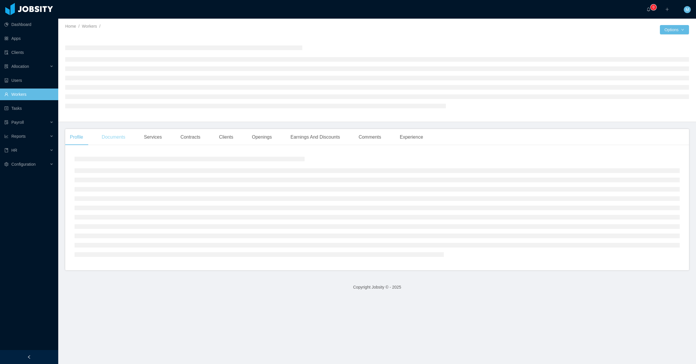
click at [106, 138] on div "Documents" at bounding box center [113, 137] width 33 height 16
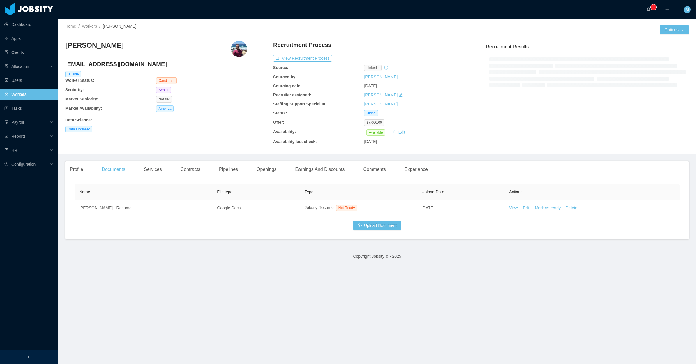
click at [542, 174] on div "Profile Documents Services Contracts Pipelines Openings Earnings And Discounts …" at bounding box center [377, 169] width 624 height 16
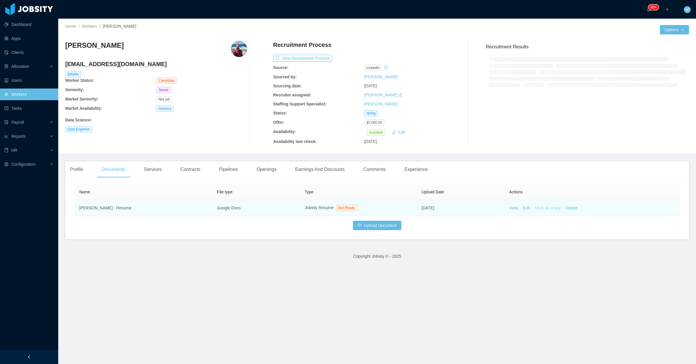
click at [548, 208] on link "Mark as ready" at bounding box center [548, 208] width 26 height 5
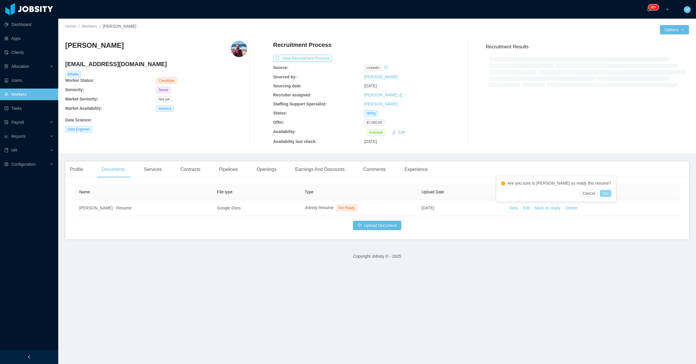
click at [600, 192] on button "Yes" at bounding box center [605, 193] width 11 height 7
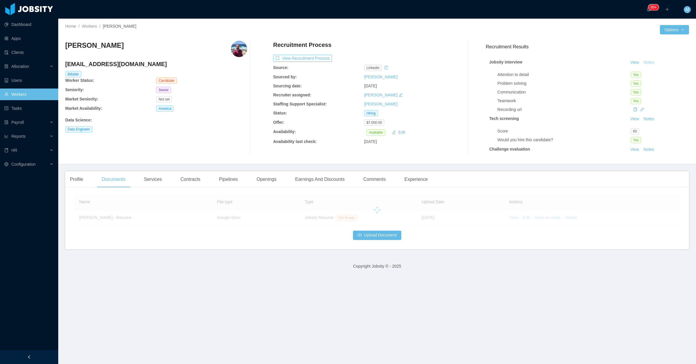
click at [643, 61] on button "Notes" at bounding box center [648, 62] width 15 height 7
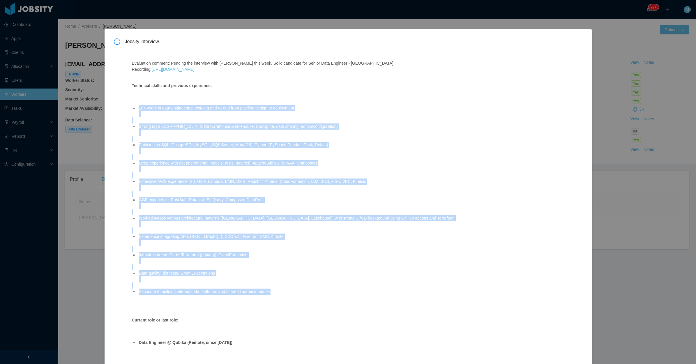
drag, startPoint x: 136, startPoint y: 109, endPoint x: 304, endPoint y: 292, distance: 248.4
click at [304, 292] on ul "10+ years in data engineering, working end-to-end from pipeline design to deplo…" at bounding box center [344, 203] width 425 height 208
copy ul "10+ years in data engineering, working end-to-end from pipeline design to deplo…"
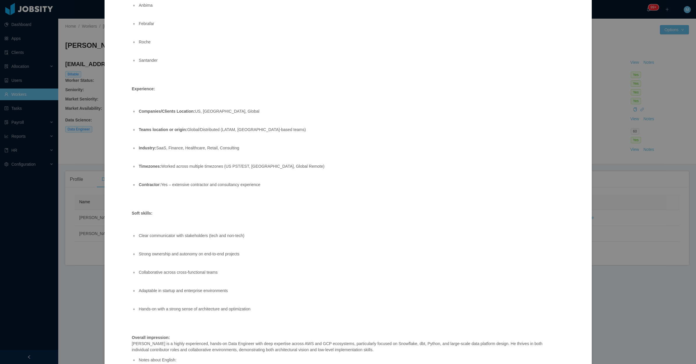
scroll to position [598, 0]
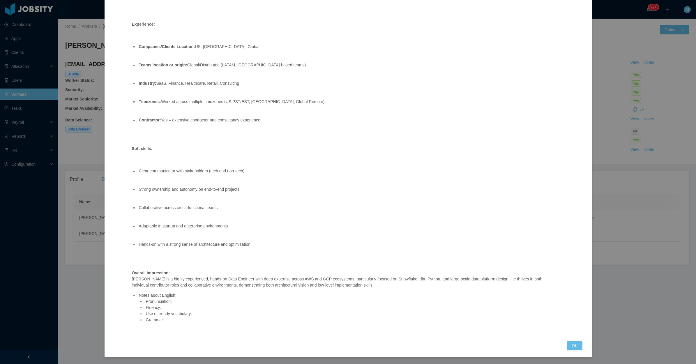
click at [211, 285] on p "Overall impression: [PERSON_NAME] is a highly experienced, hands-on Data Engine…" at bounding box center [344, 279] width 425 height 18
click at [576, 347] on button "OK" at bounding box center [574, 345] width 15 height 9
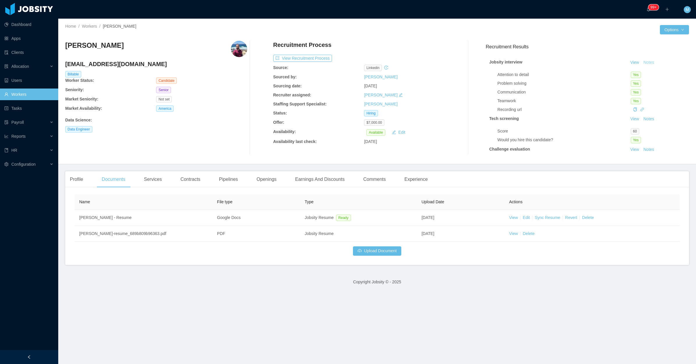
scroll to position [569, 0]
click at [423, 179] on div "Experience" at bounding box center [416, 179] width 33 height 16
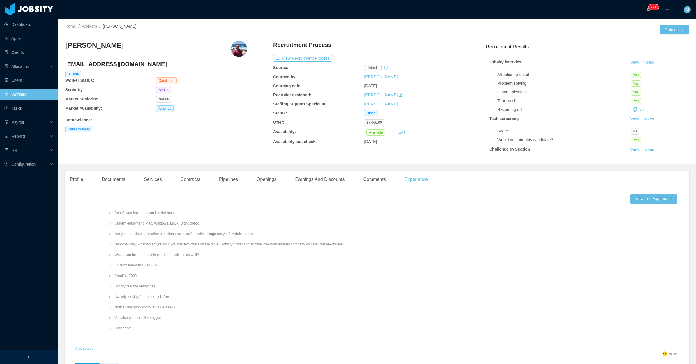
scroll to position [109, 0]
click at [125, 184] on div "Documents" at bounding box center [113, 179] width 33 height 16
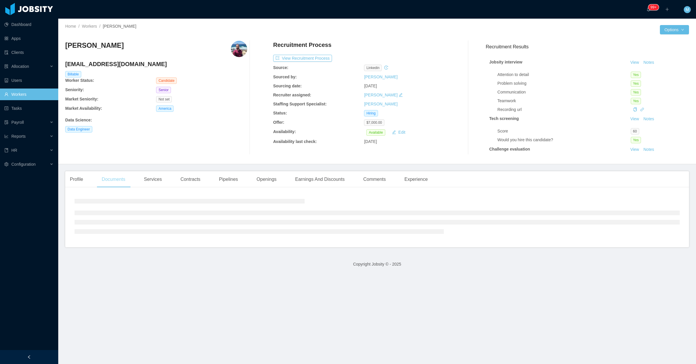
click at [119, 182] on div "Documents" at bounding box center [113, 179] width 33 height 16
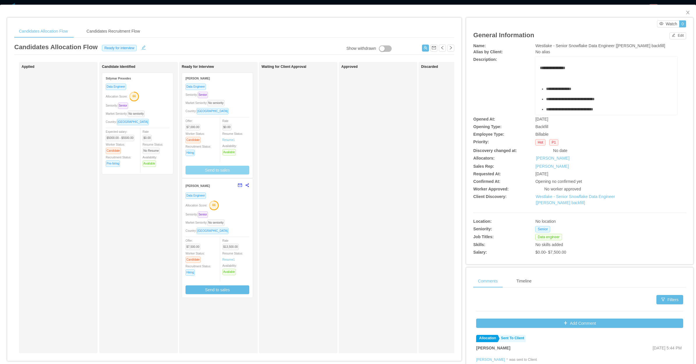
click at [231, 168] on button "Send to sales" at bounding box center [218, 170] width 64 height 9
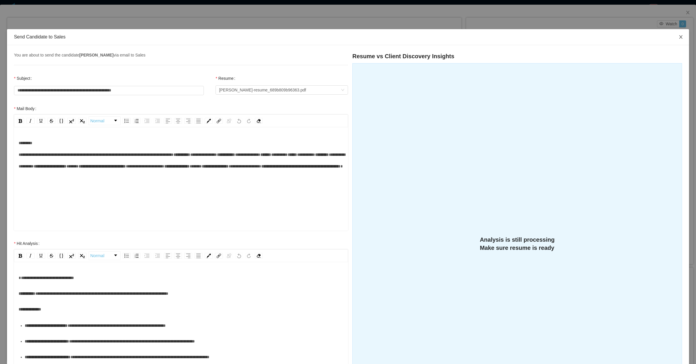
click at [679, 35] on icon "icon: close" at bounding box center [681, 37] width 5 height 5
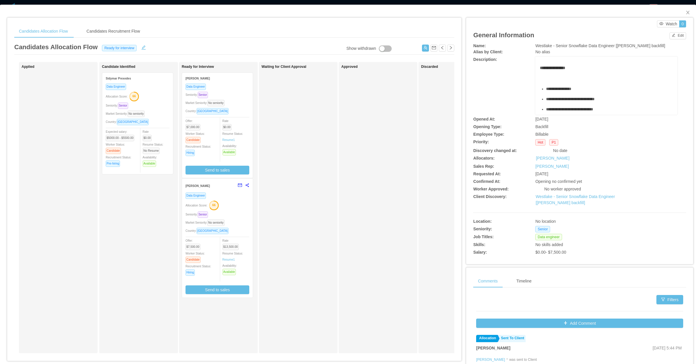
click at [246, 108] on div "Country: [GEOGRAPHIC_DATA]" at bounding box center [218, 111] width 64 height 7
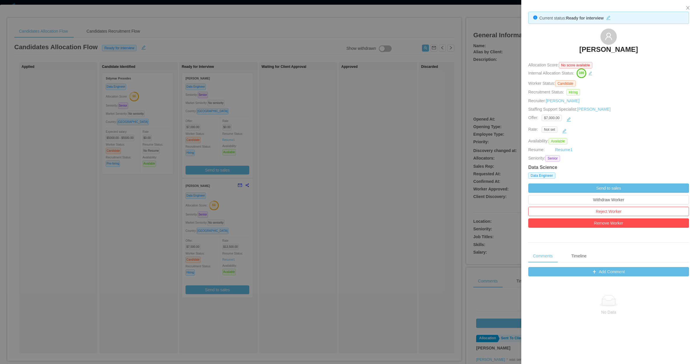
drag, startPoint x: 560, startPoint y: 52, endPoint x: 660, endPoint y: 50, distance: 100.5
click at [660, 50] on div "[PERSON_NAME]" at bounding box center [608, 43] width 161 height 29
copy h3 "[PERSON_NAME]"
click at [344, 181] on div at bounding box center [348, 182] width 696 height 364
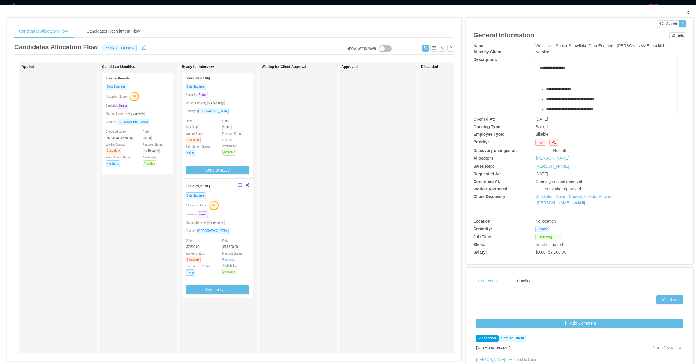
drag, startPoint x: 681, startPoint y: 10, endPoint x: 666, endPoint y: 20, distance: 18.3
click at [686, 11] on icon "icon: close" at bounding box center [688, 12] width 5 height 5
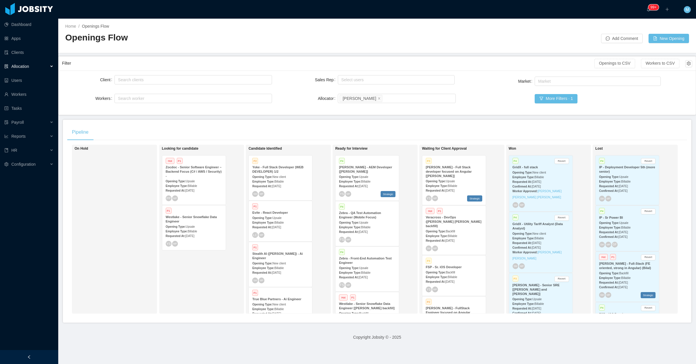
drag, startPoint x: 215, startPoint y: 277, endPoint x: 230, endPoint y: 267, distance: 18.3
click at [215, 278] on div "Looking for candidate Hot P1 Zocdoc - Senior Software Engineer – Backend Focus …" at bounding box center [203, 229] width 82 height 164
